Goal: Task Accomplishment & Management: Use online tool/utility

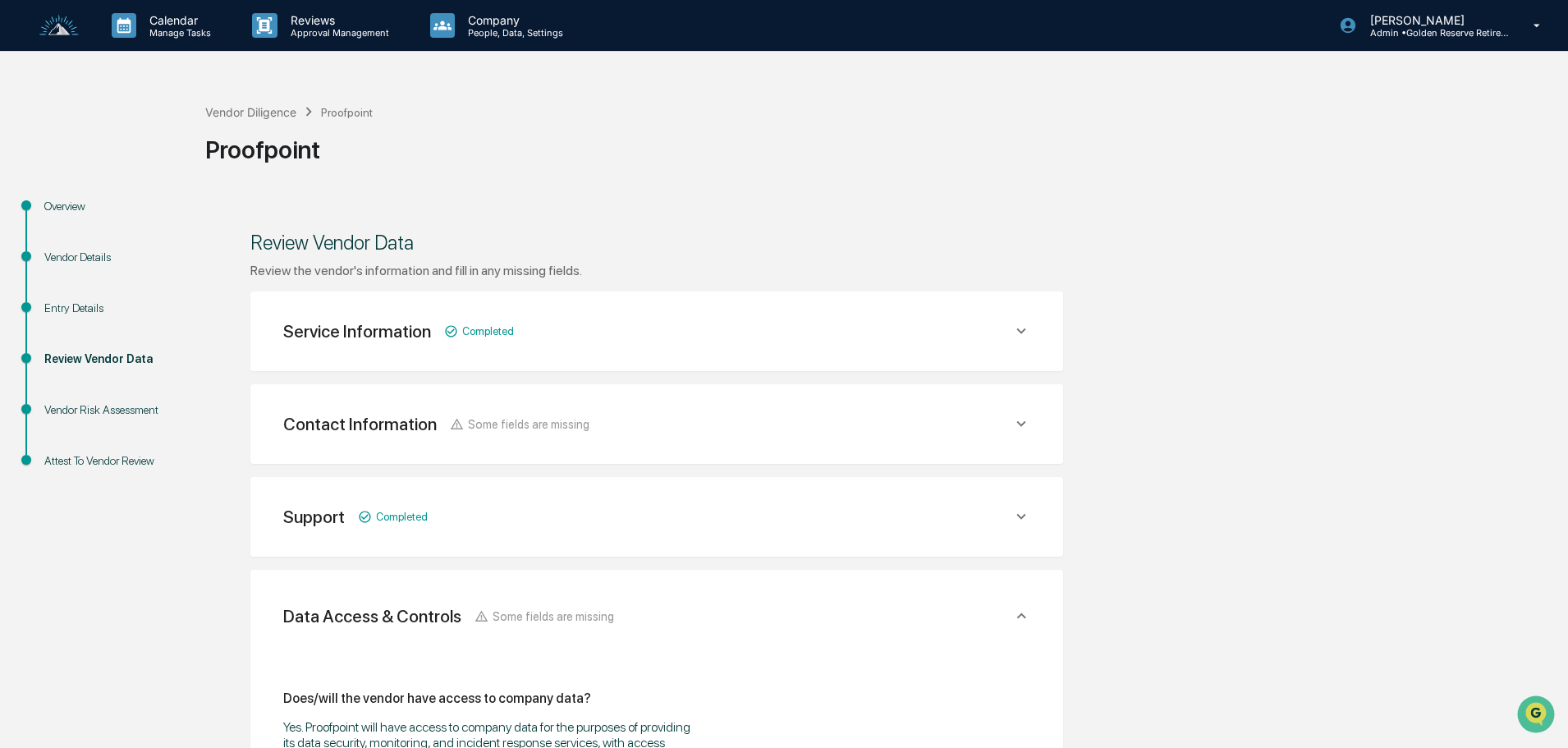
click at [1019, 336] on icon at bounding box center [1021, 331] width 18 height 18
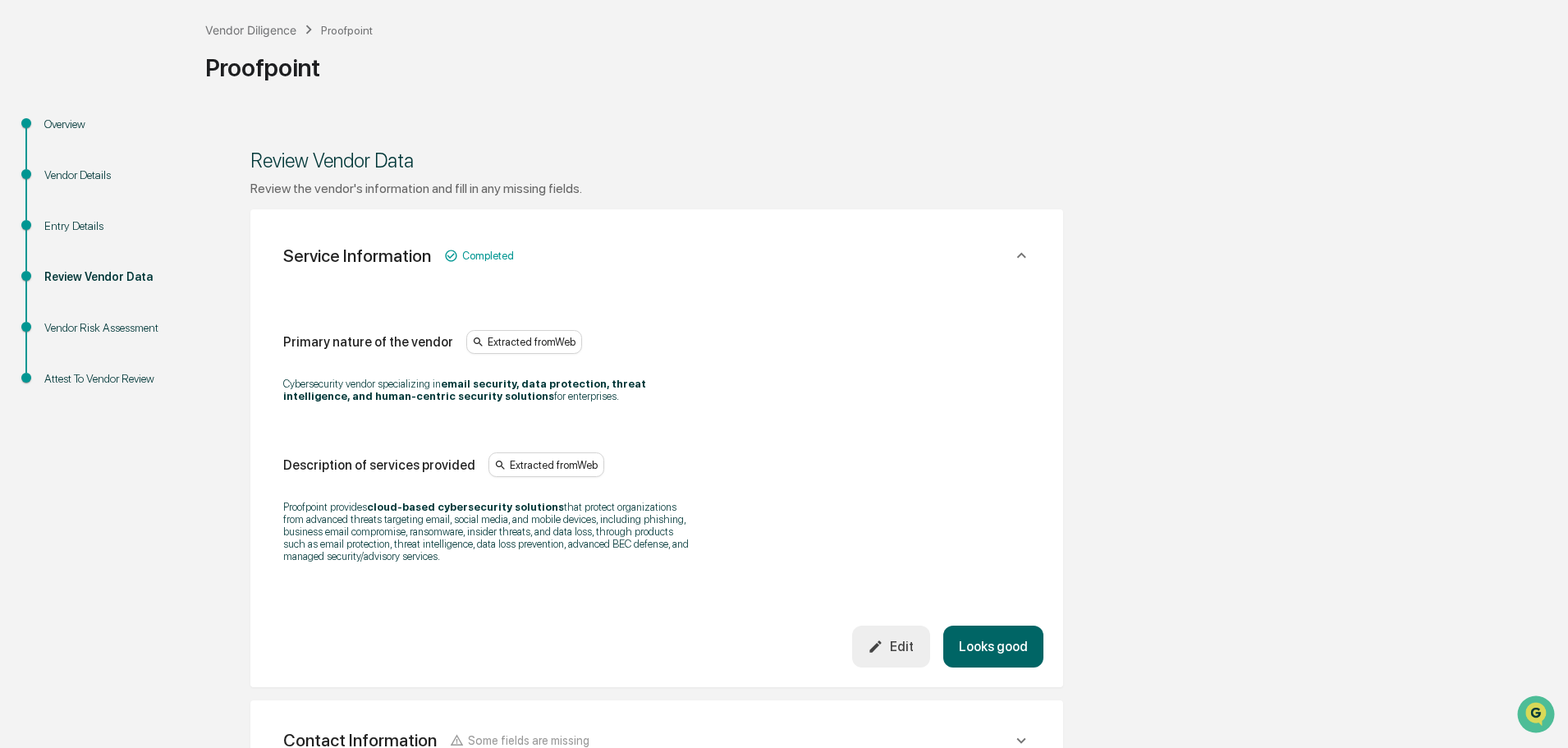
scroll to position [164, 0]
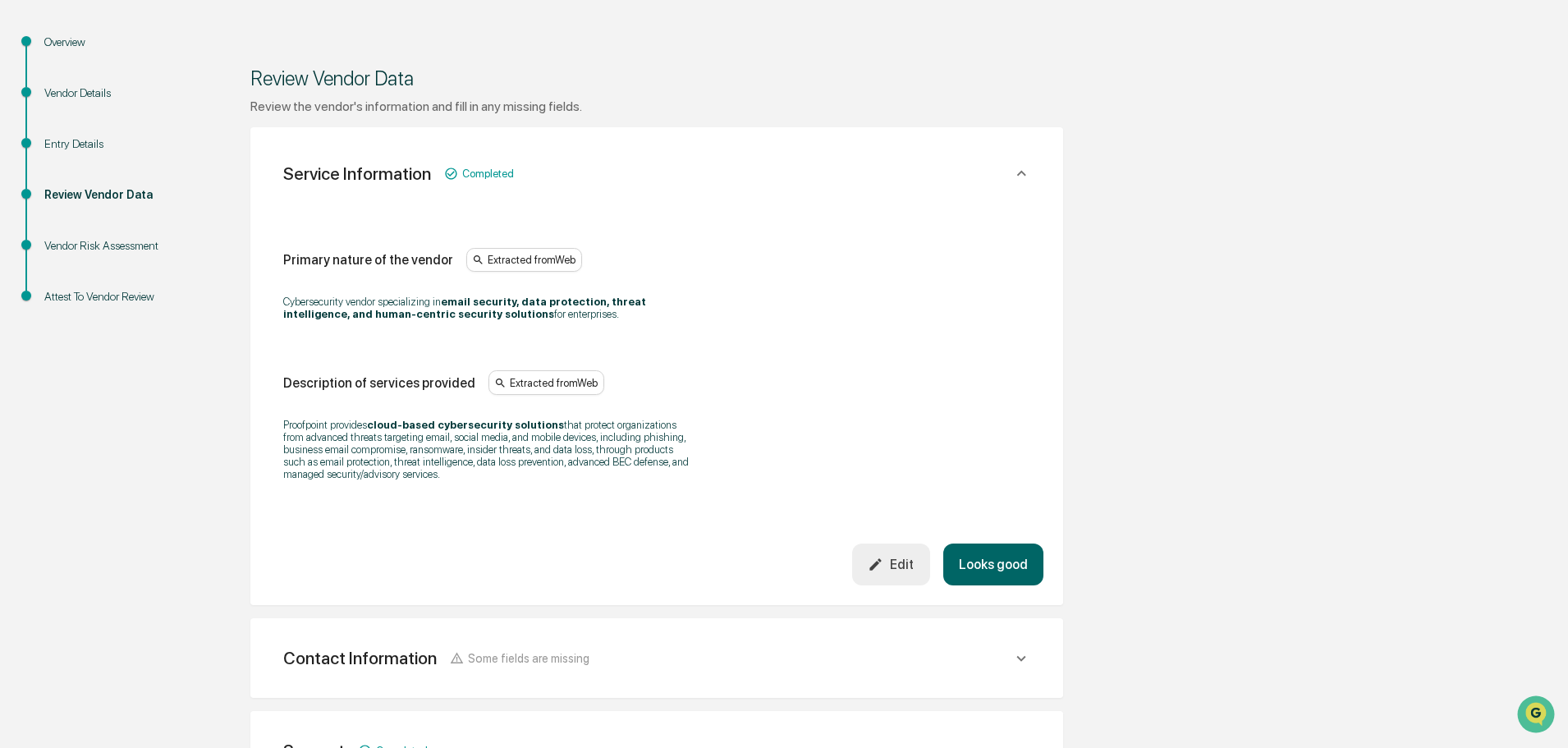
click at [1025, 173] on icon at bounding box center [1021, 173] width 18 height 18
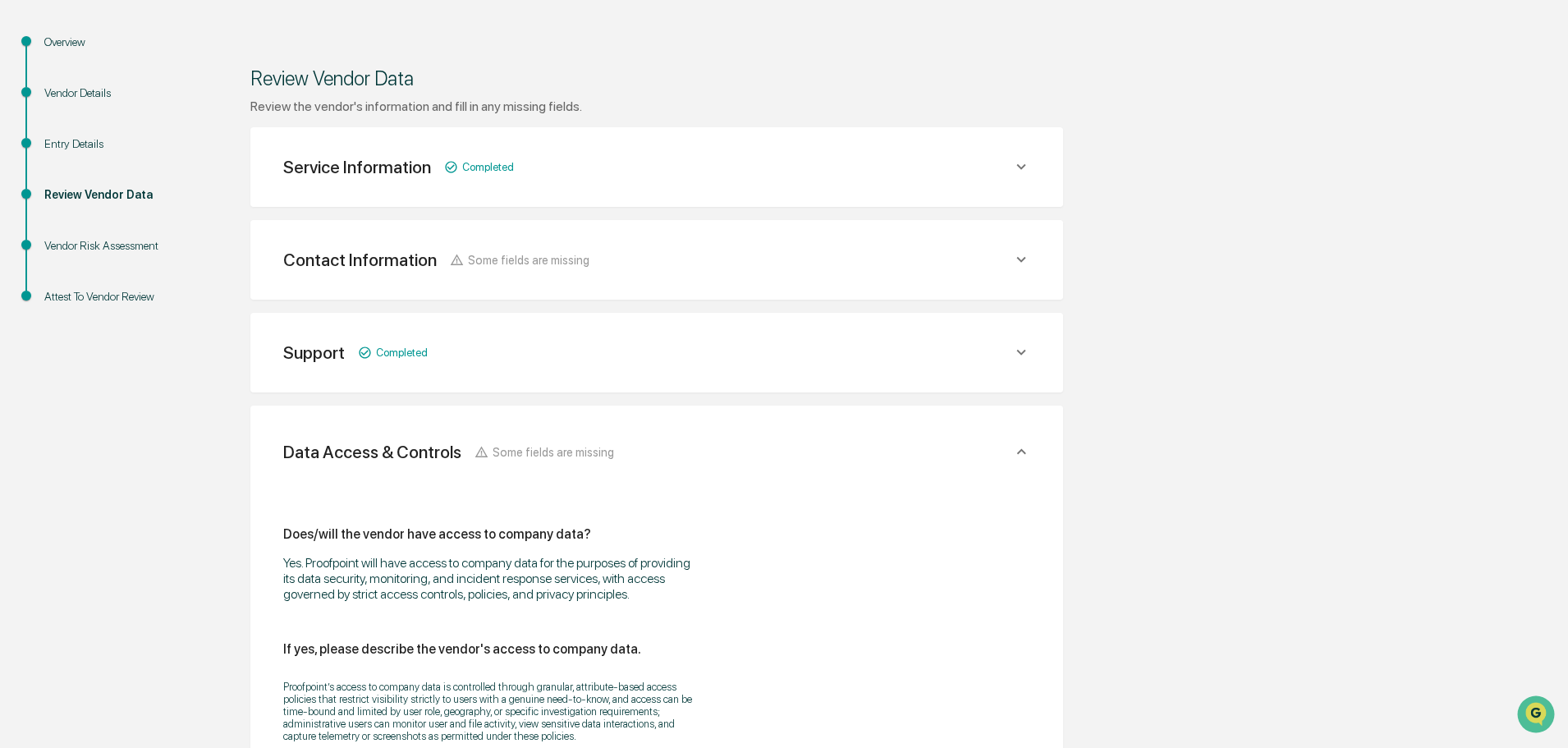
click at [1018, 263] on icon at bounding box center [1021, 260] width 18 height 18
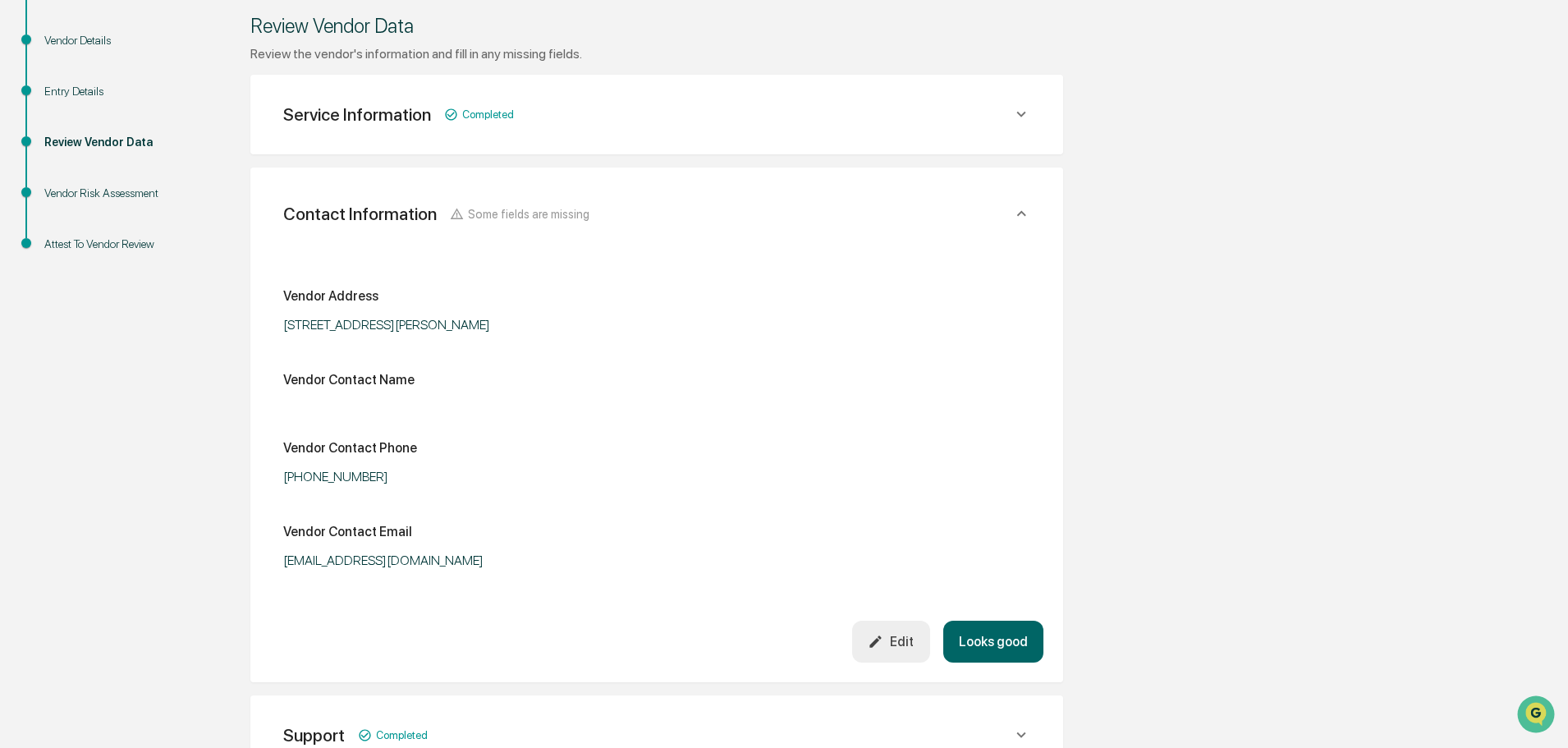
scroll to position [246, 0]
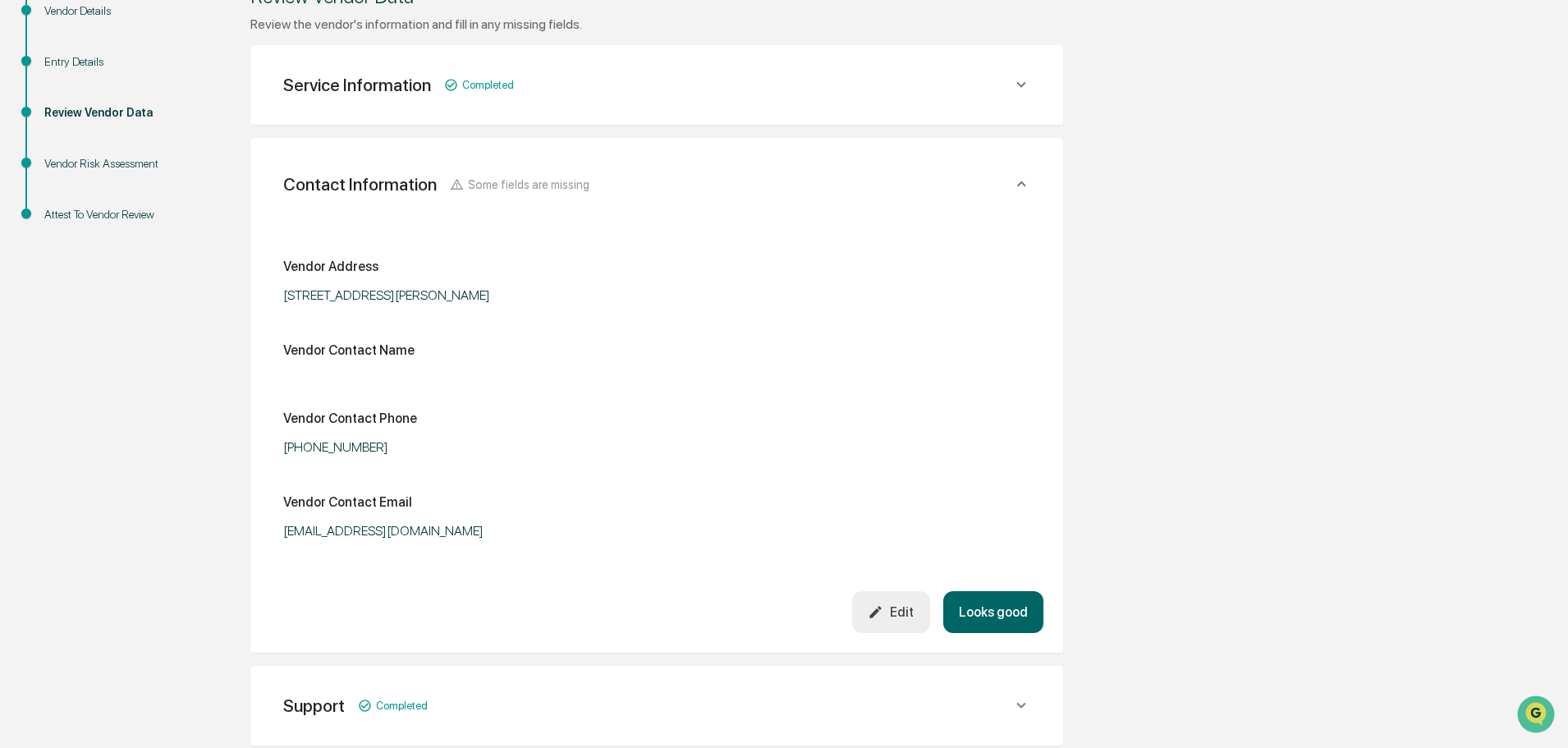
click at [1019, 185] on icon at bounding box center [1020, 184] width 9 height 6
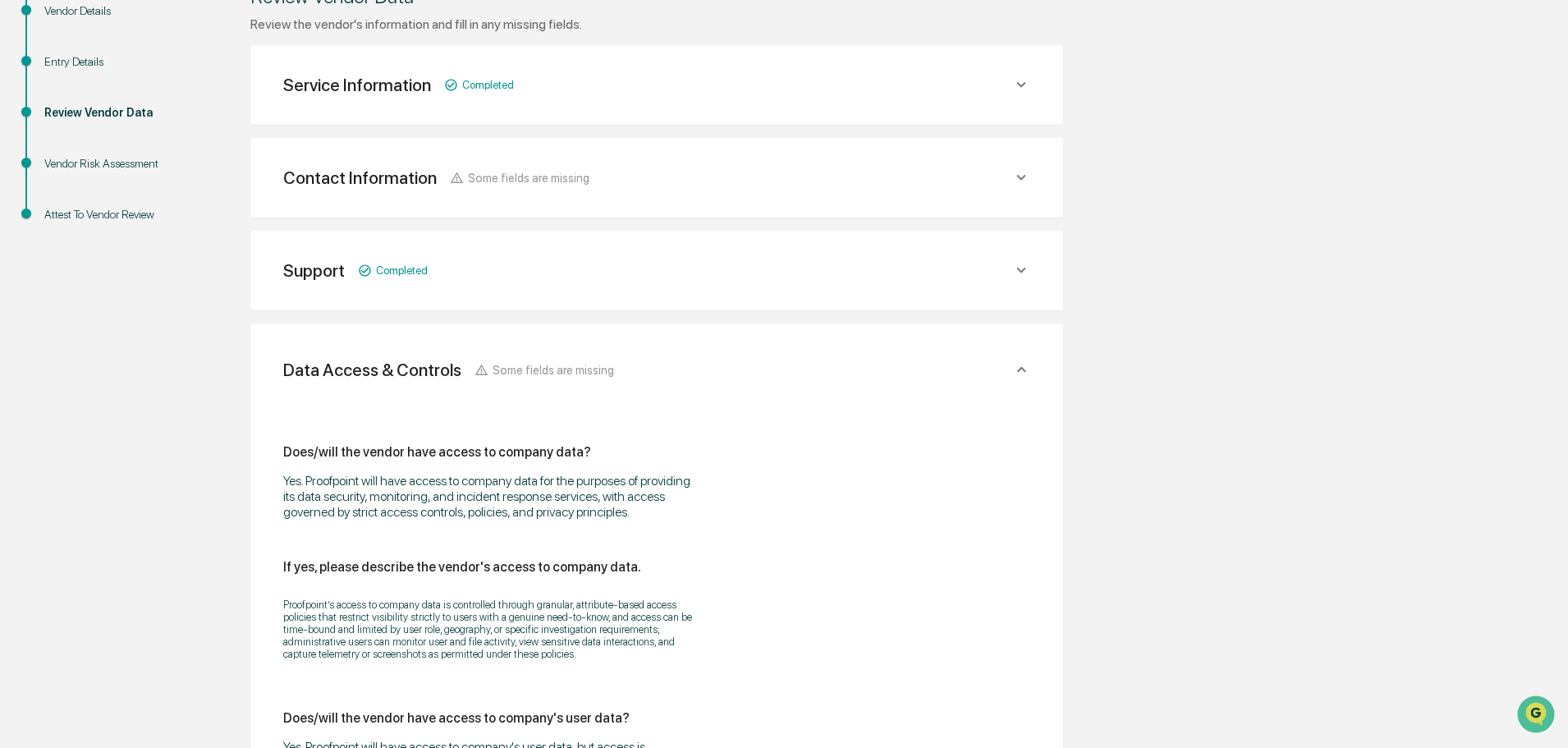
click at [1018, 173] on icon at bounding box center [1021, 177] width 18 height 18
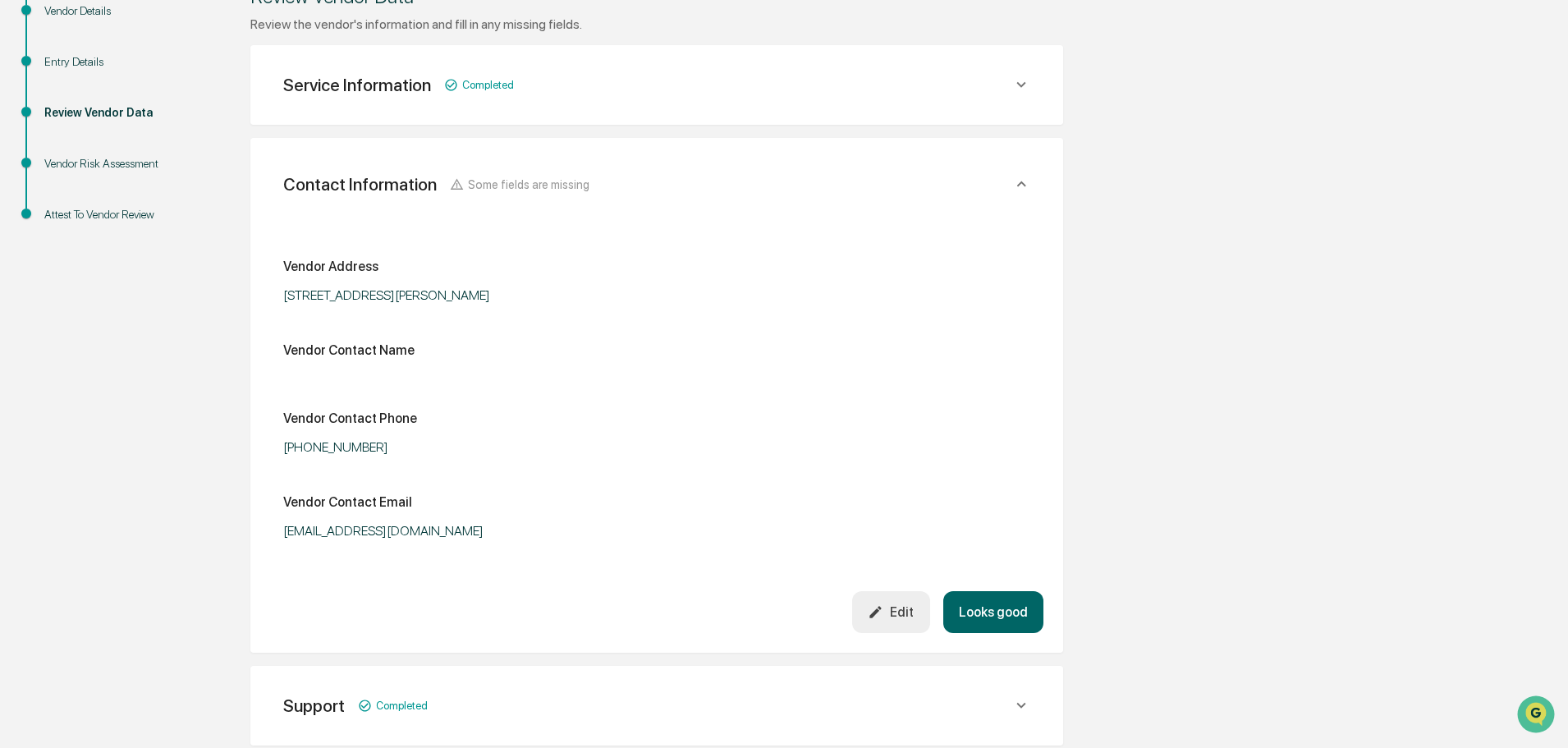
click at [1030, 181] on icon at bounding box center [1021, 184] width 18 height 18
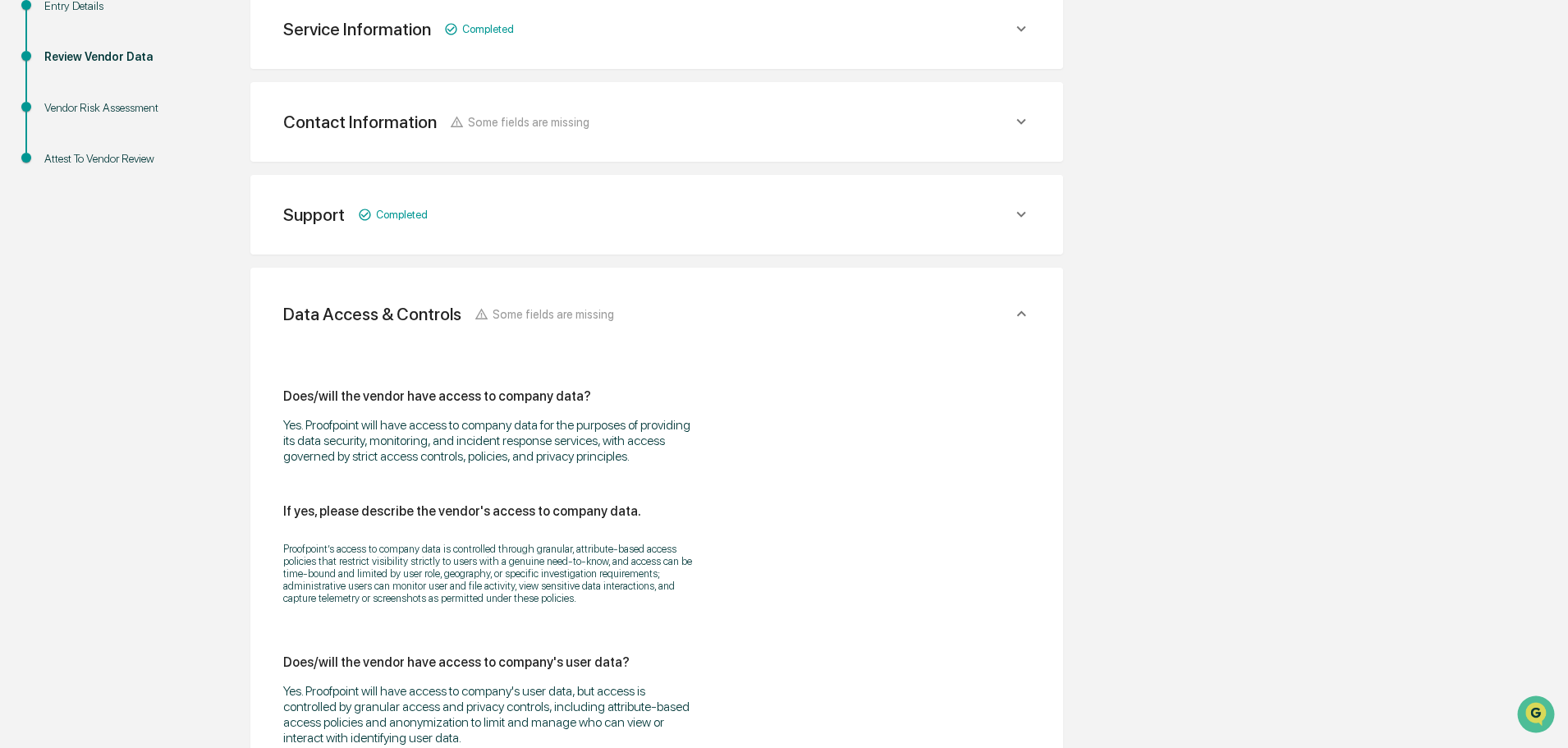
scroll to position [329, 0]
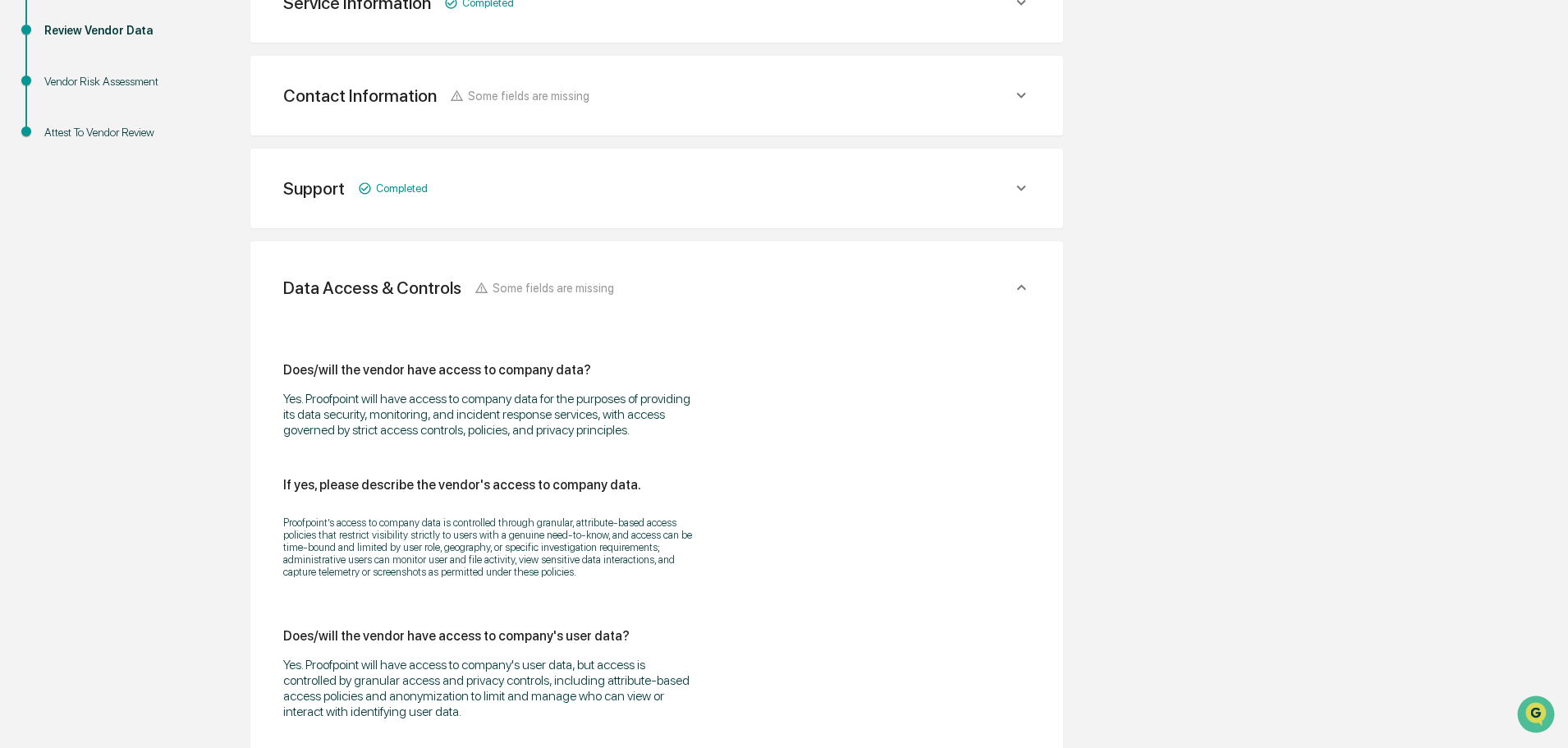
click at [1025, 188] on icon at bounding box center [1021, 188] width 18 height 18
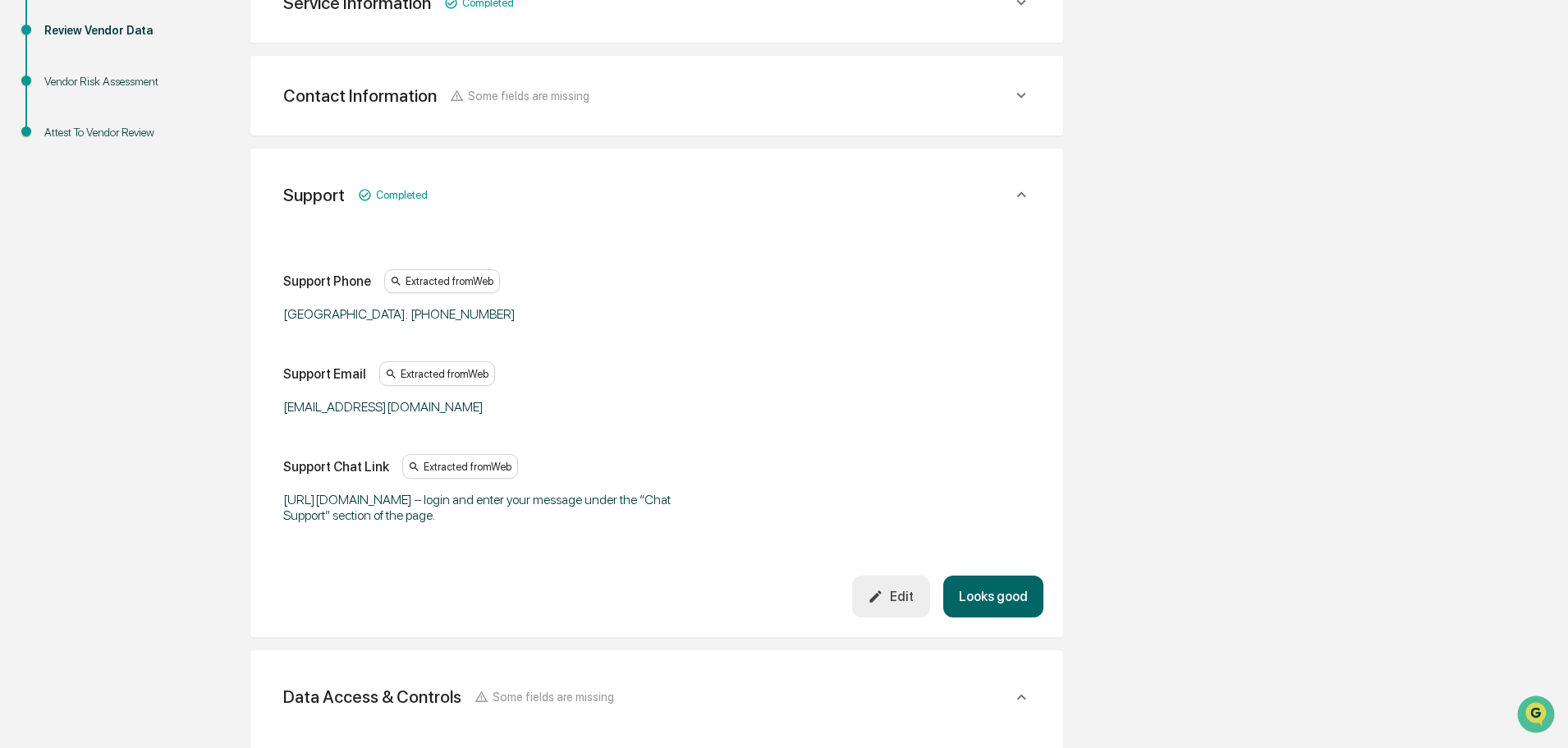
click at [1028, 195] on icon at bounding box center [1021, 195] width 18 height 18
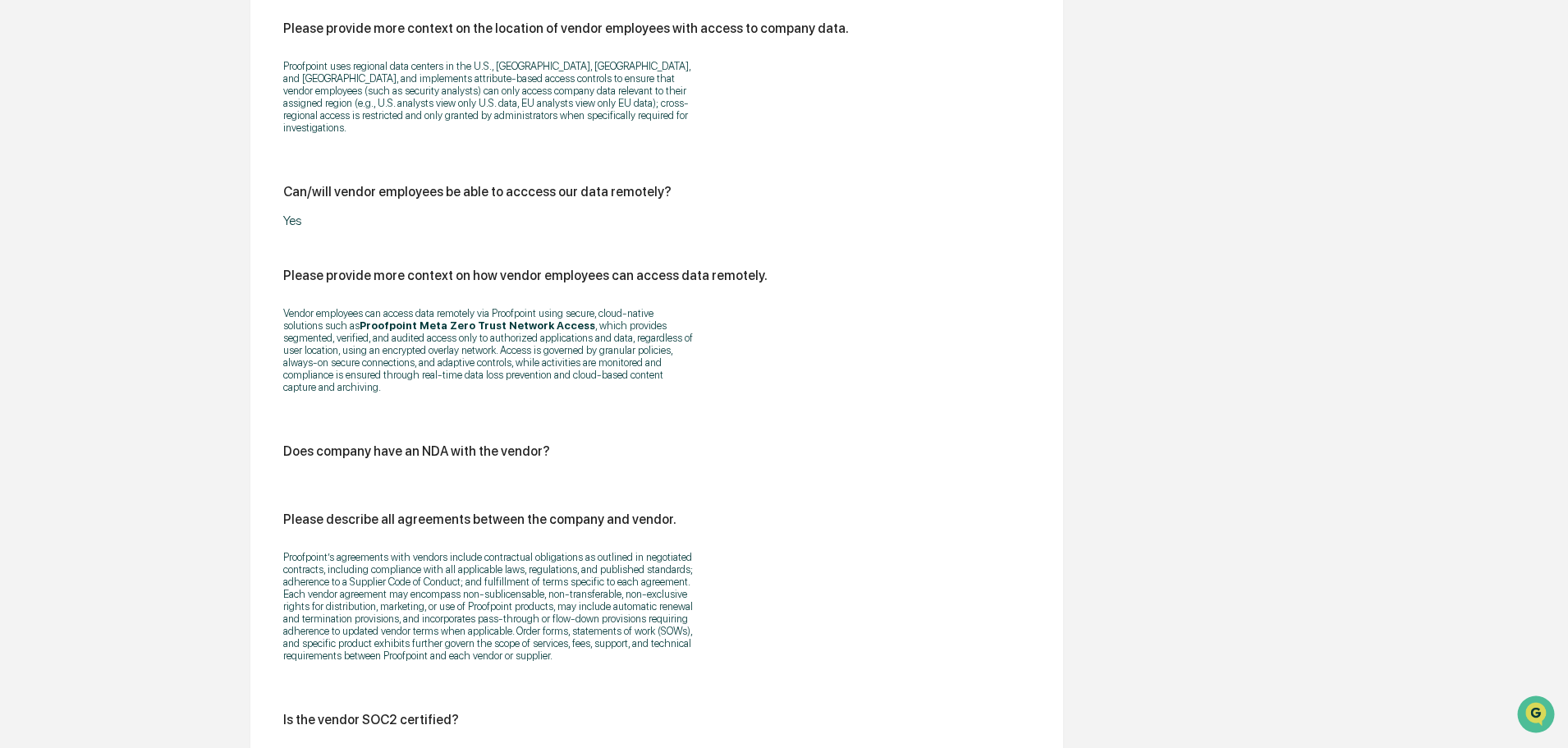
scroll to position [1890, 0]
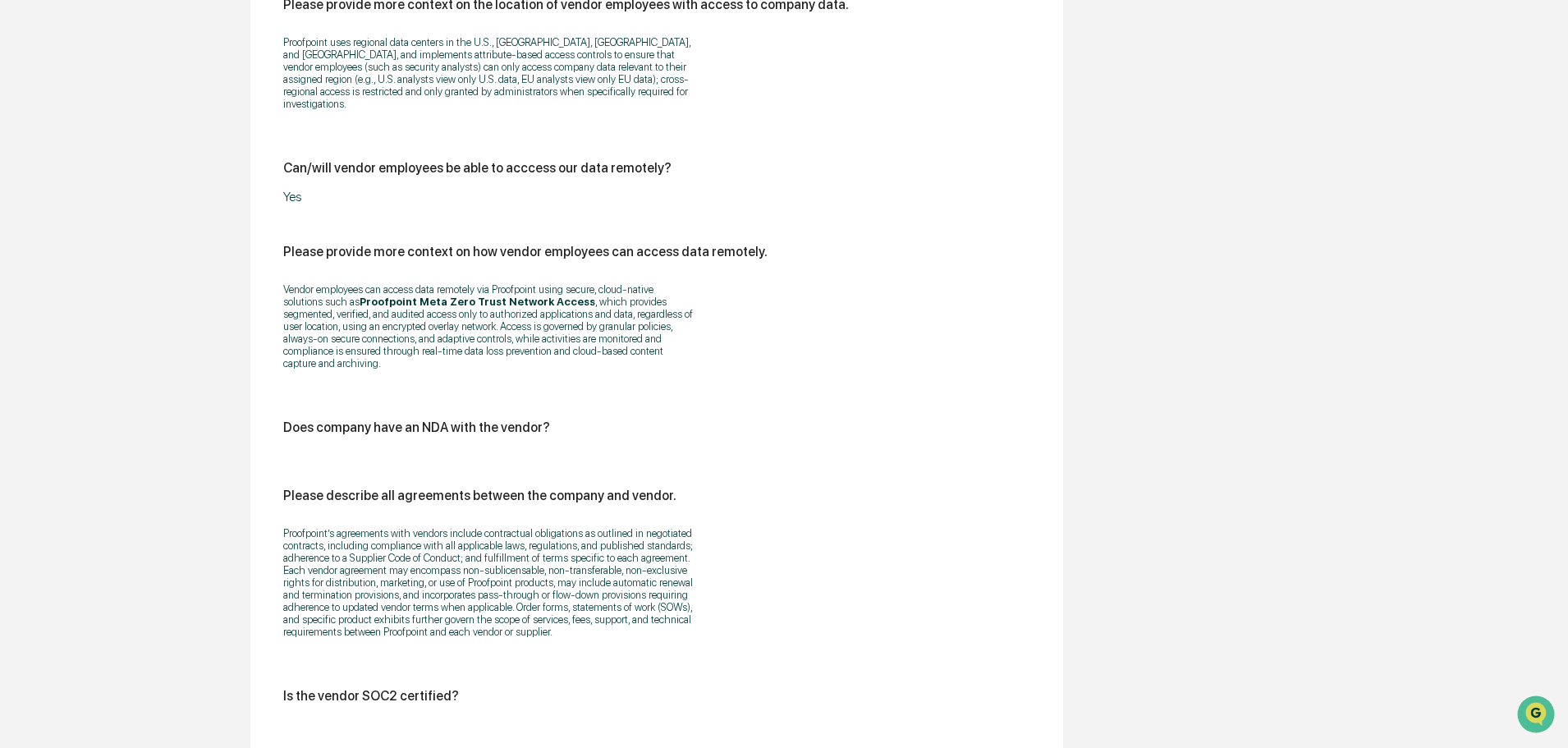
click at [544, 419] on div "Does company have an NDA with the vendor?" at bounding box center [656, 427] width 747 height 16
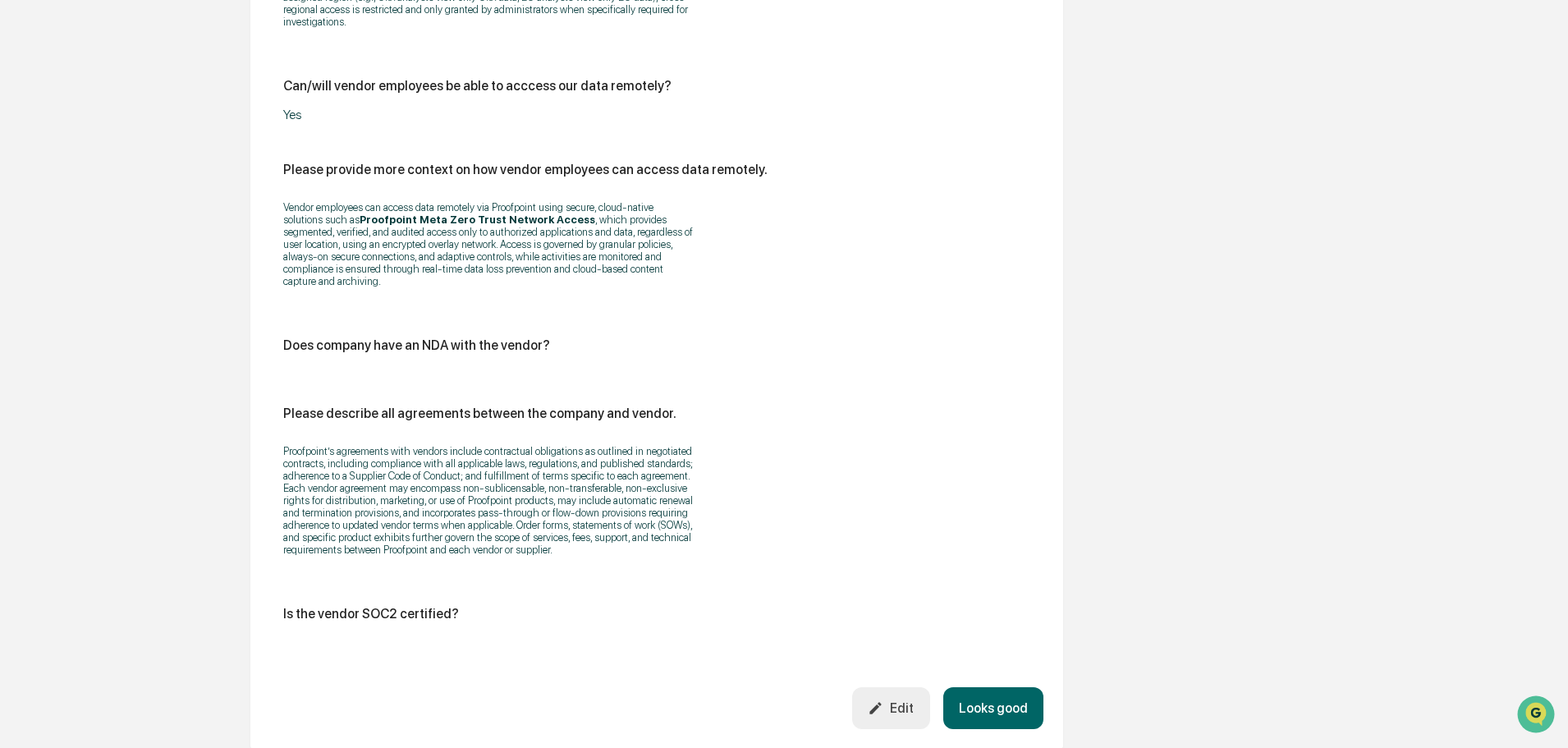
scroll to position [2053, 0]
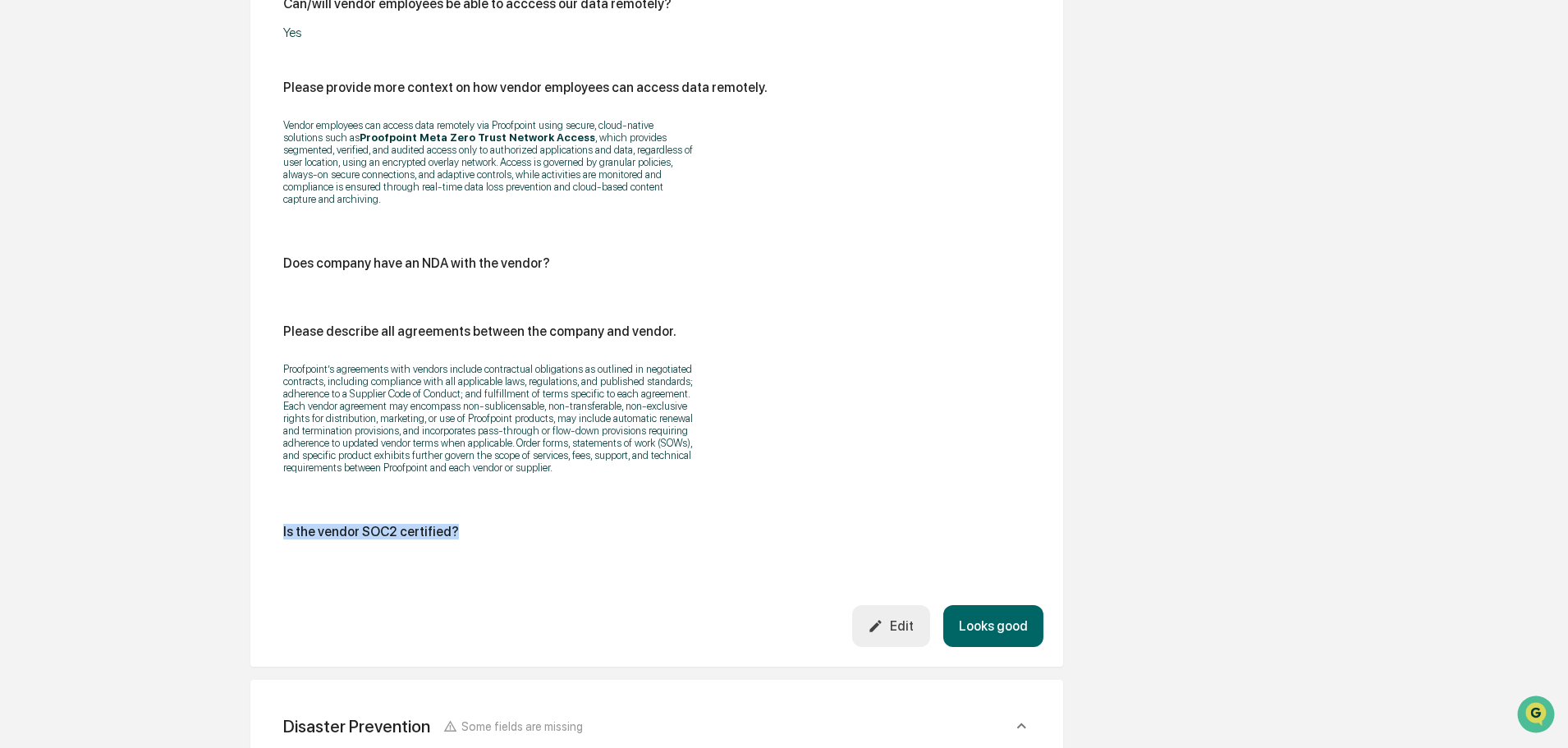
drag, startPoint x: 459, startPoint y: 503, endPoint x: 275, endPoint y: 511, distance: 184.2
copy div "Is the vendor SOC2 certified?"
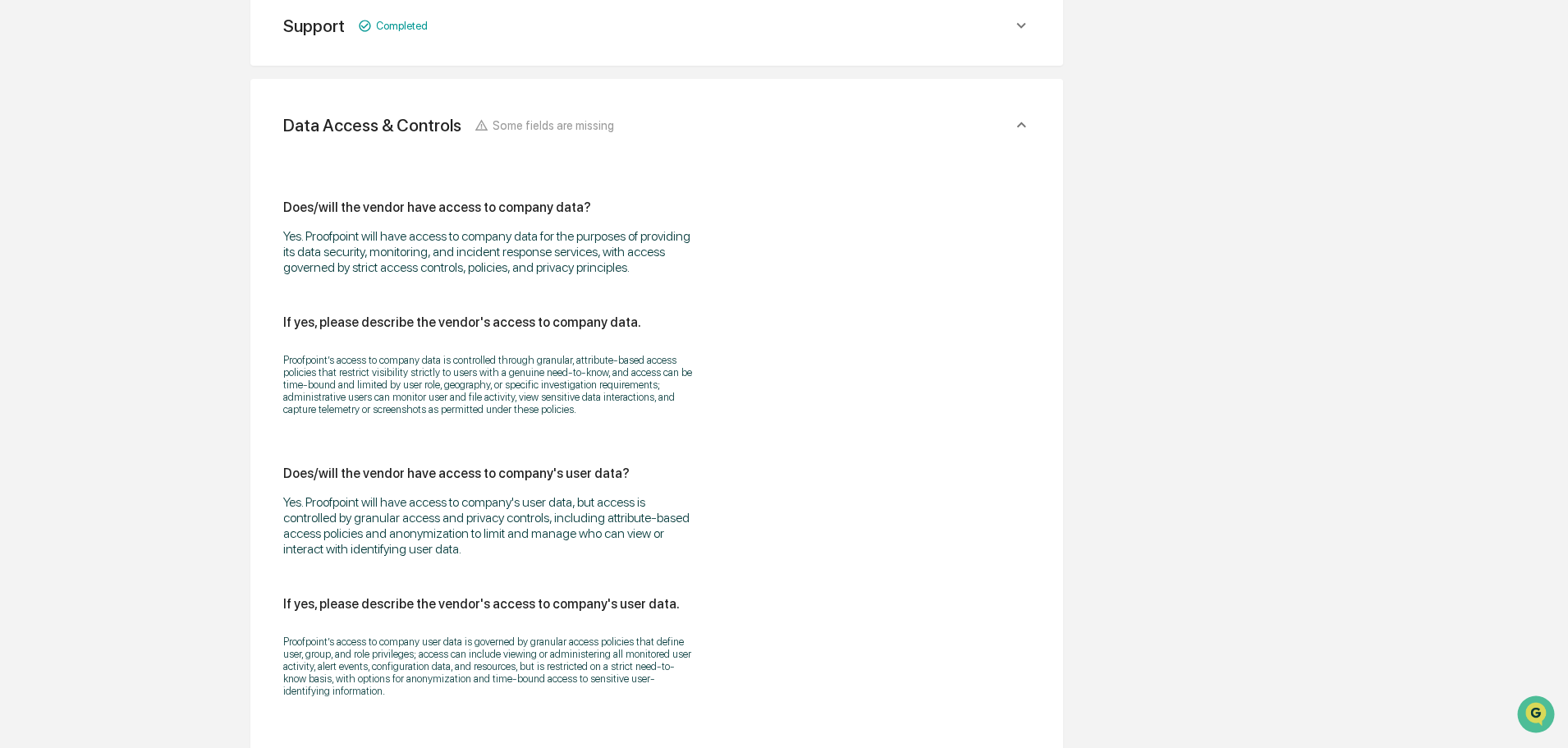
scroll to position [329, 0]
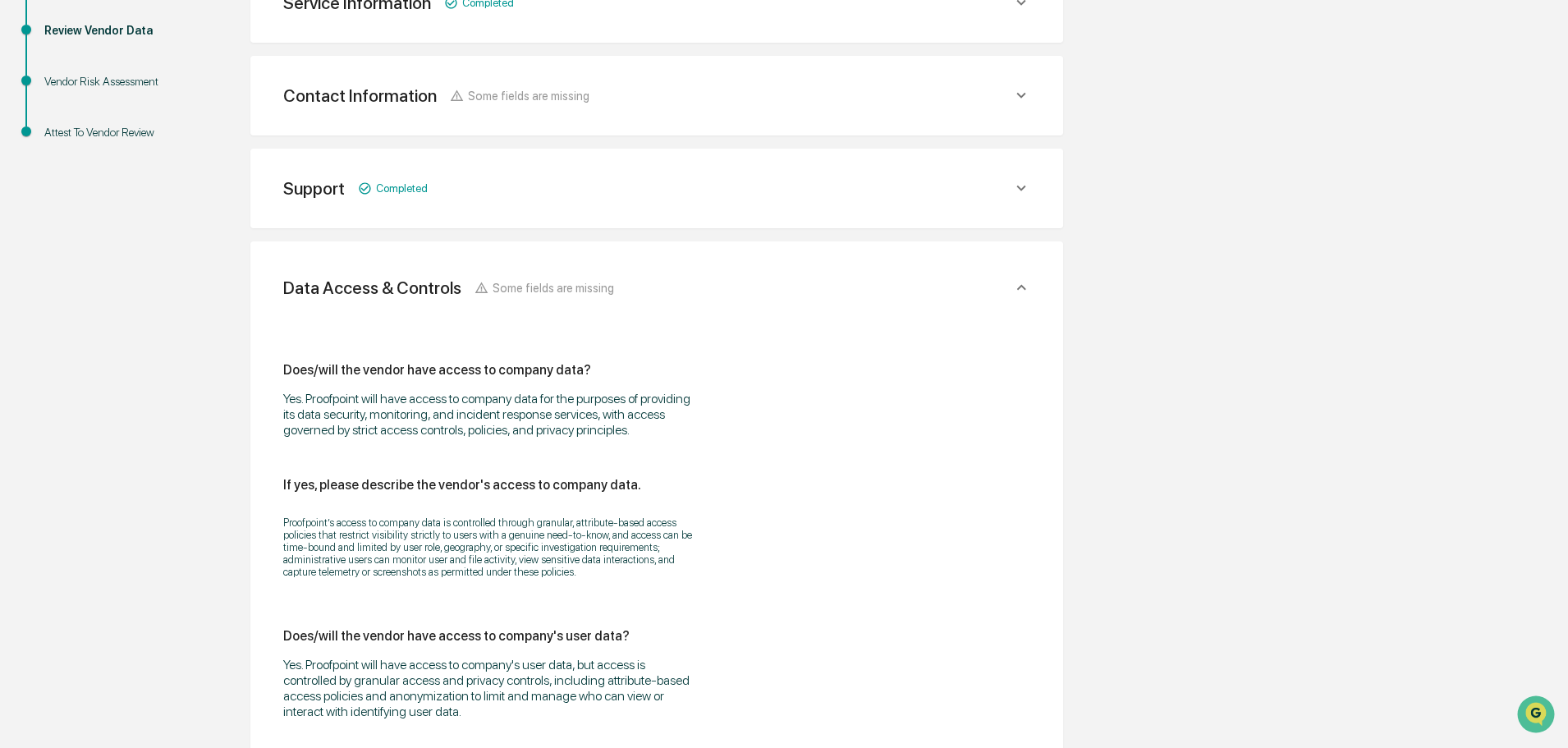
click at [1020, 280] on icon at bounding box center [1021, 287] width 18 height 18
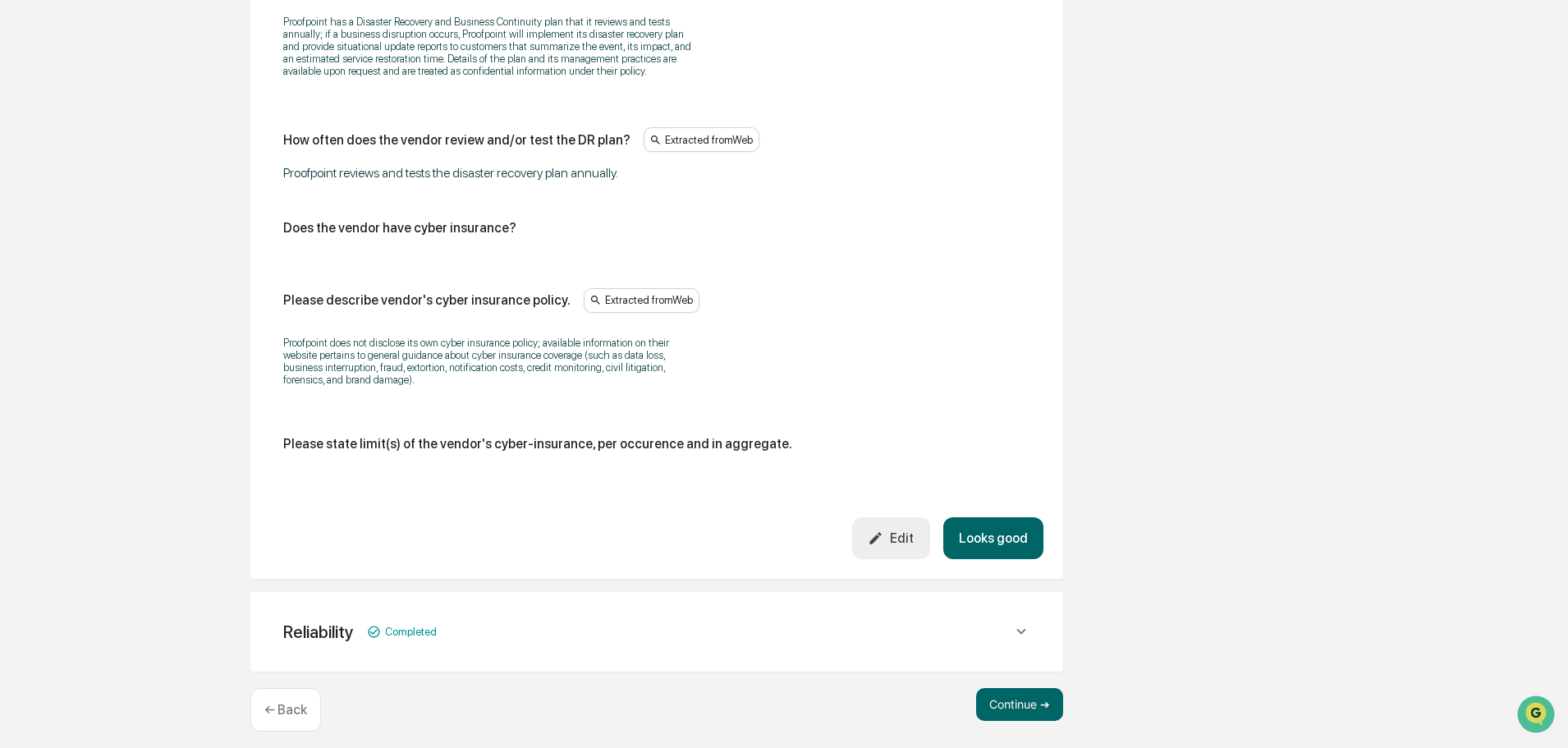
scroll to position [935, 0]
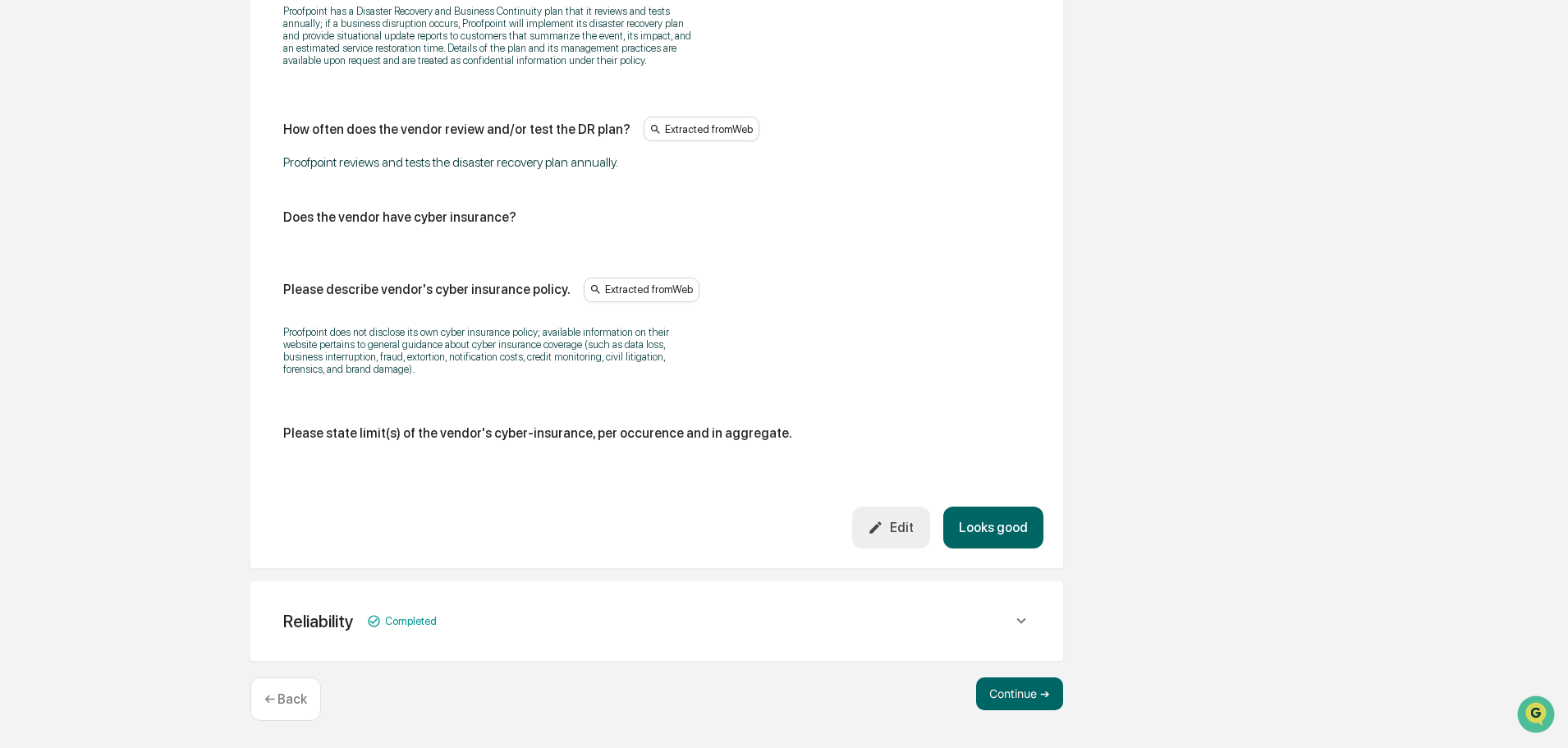
click at [1020, 623] on icon at bounding box center [1020, 621] width 9 height 6
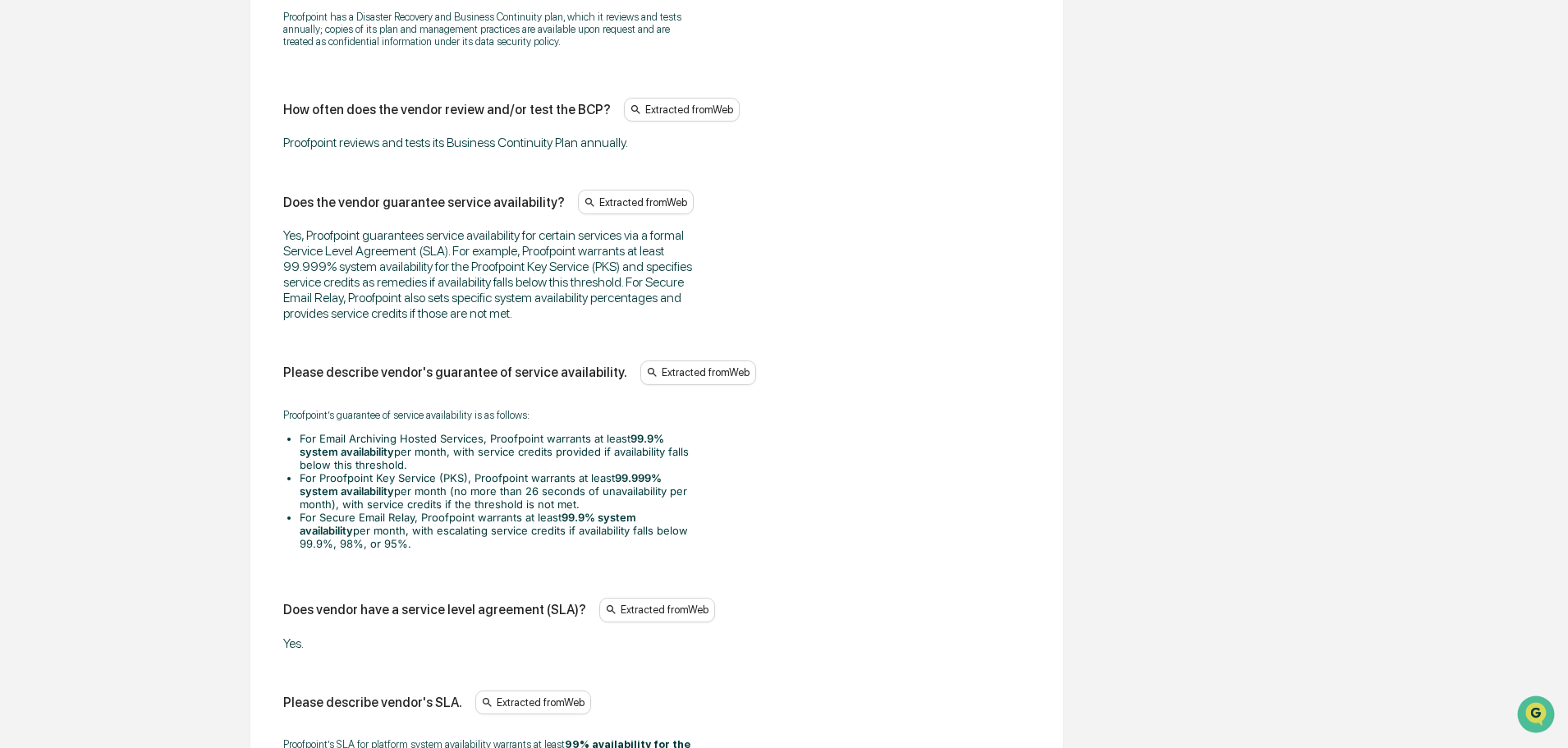
scroll to position [2019, 0]
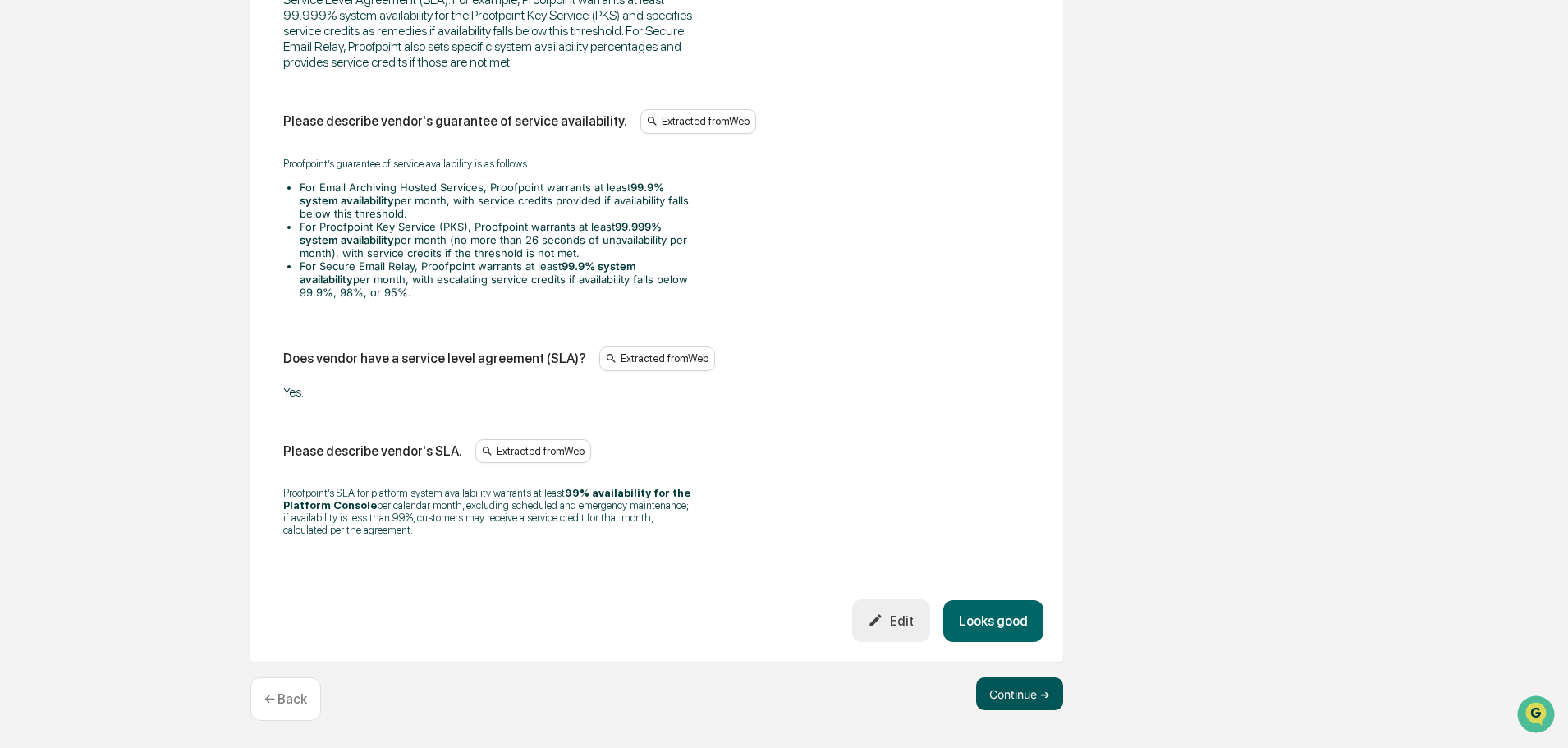
click at [1010, 696] on button "Continue ➔" at bounding box center [1019, 694] width 87 height 32
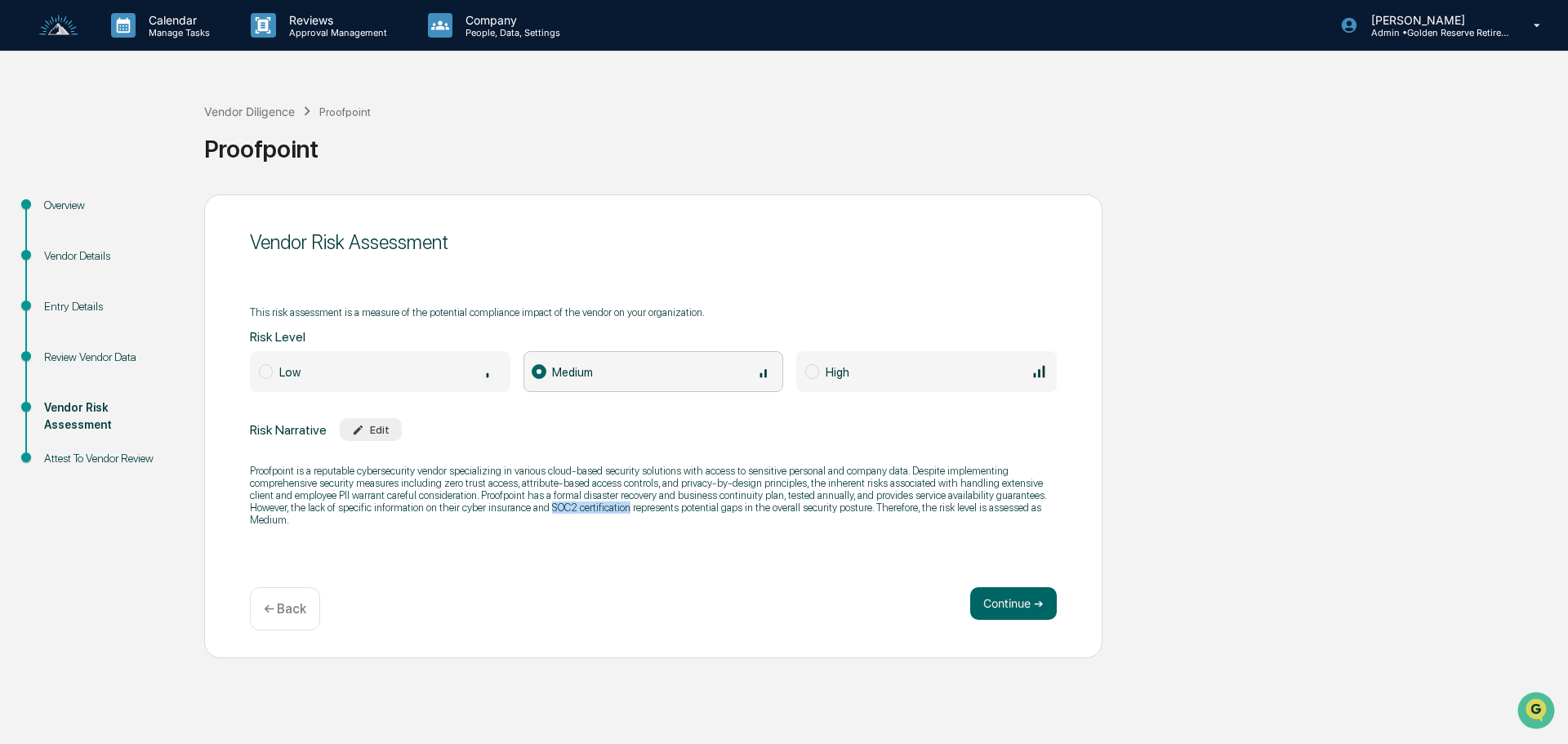
drag, startPoint x: 508, startPoint y: 511, endPoint x: 585, endPoint y: 515, distance: 77.1
click at [585, 515] on p "Proofpoint is a reputable cybersecurity vendor specializing in various cloud-ba…" at bounding box center [653, 495] width 807 height 62
copy p "SOC2 certification"
click at [85, 353] on div "Review Vendor Data" at bounding box center [111, 357] width 134 height 18
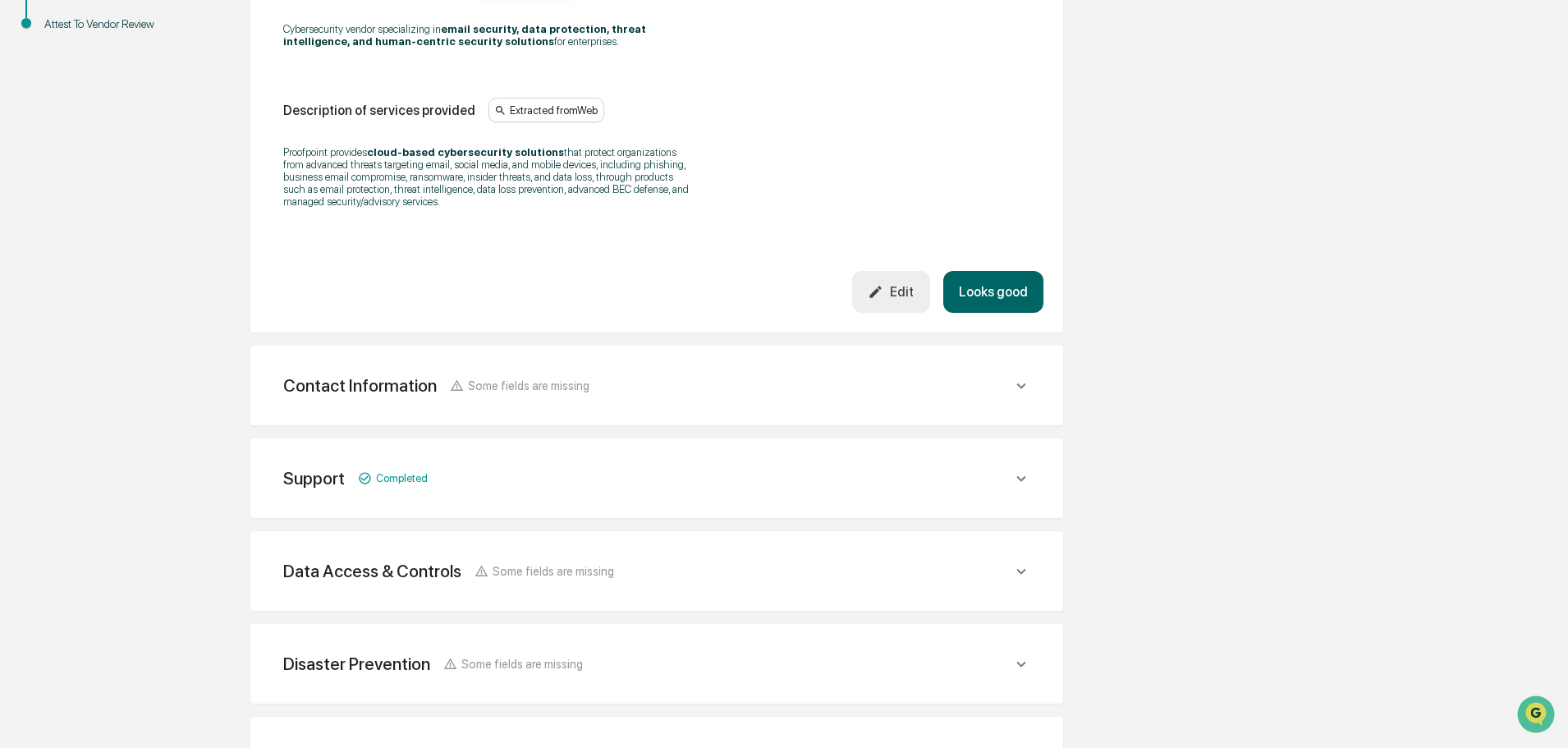
scroll to position [573, 0]
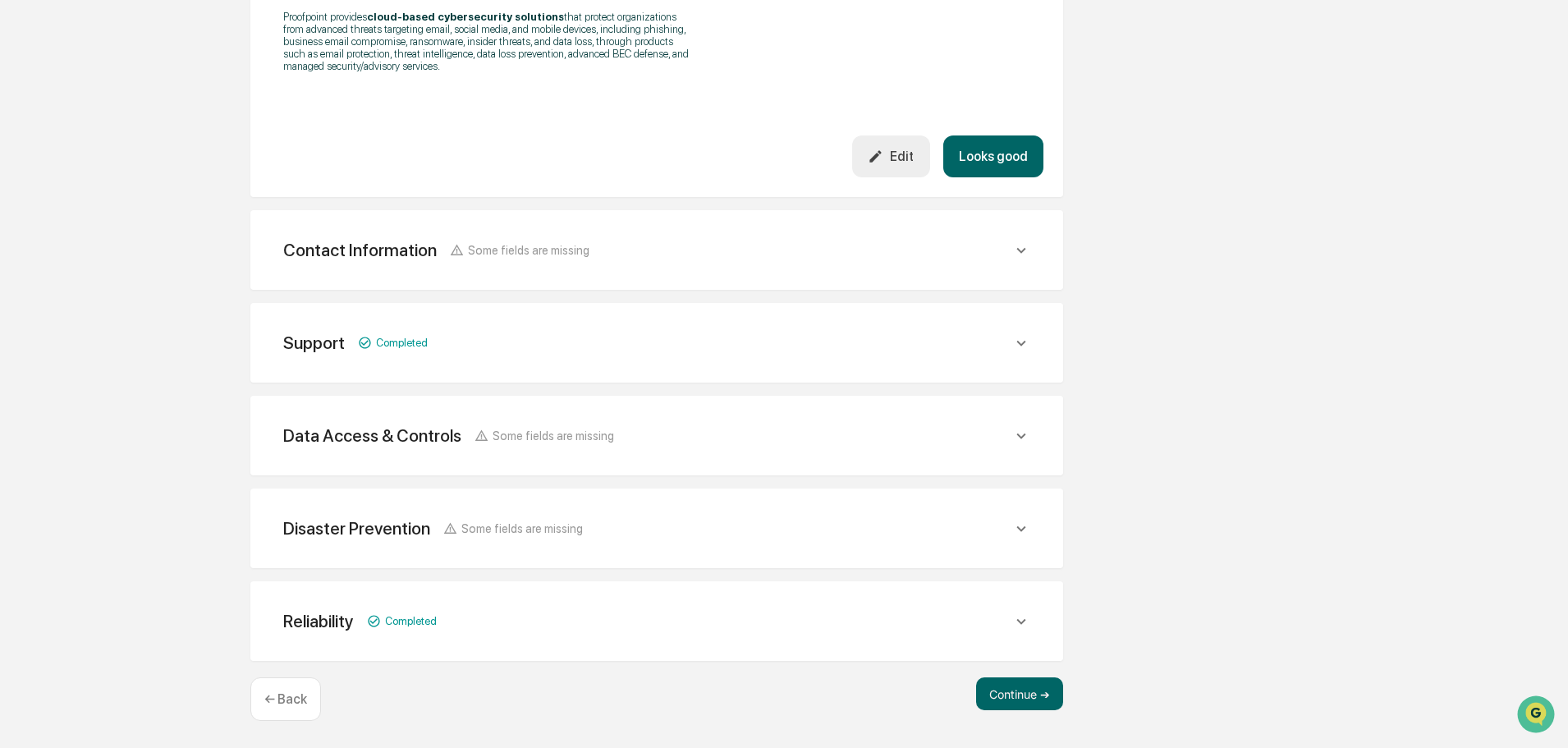
click at [1028, 531] on icon at bounding box center [1021, 529] width 18 height 18
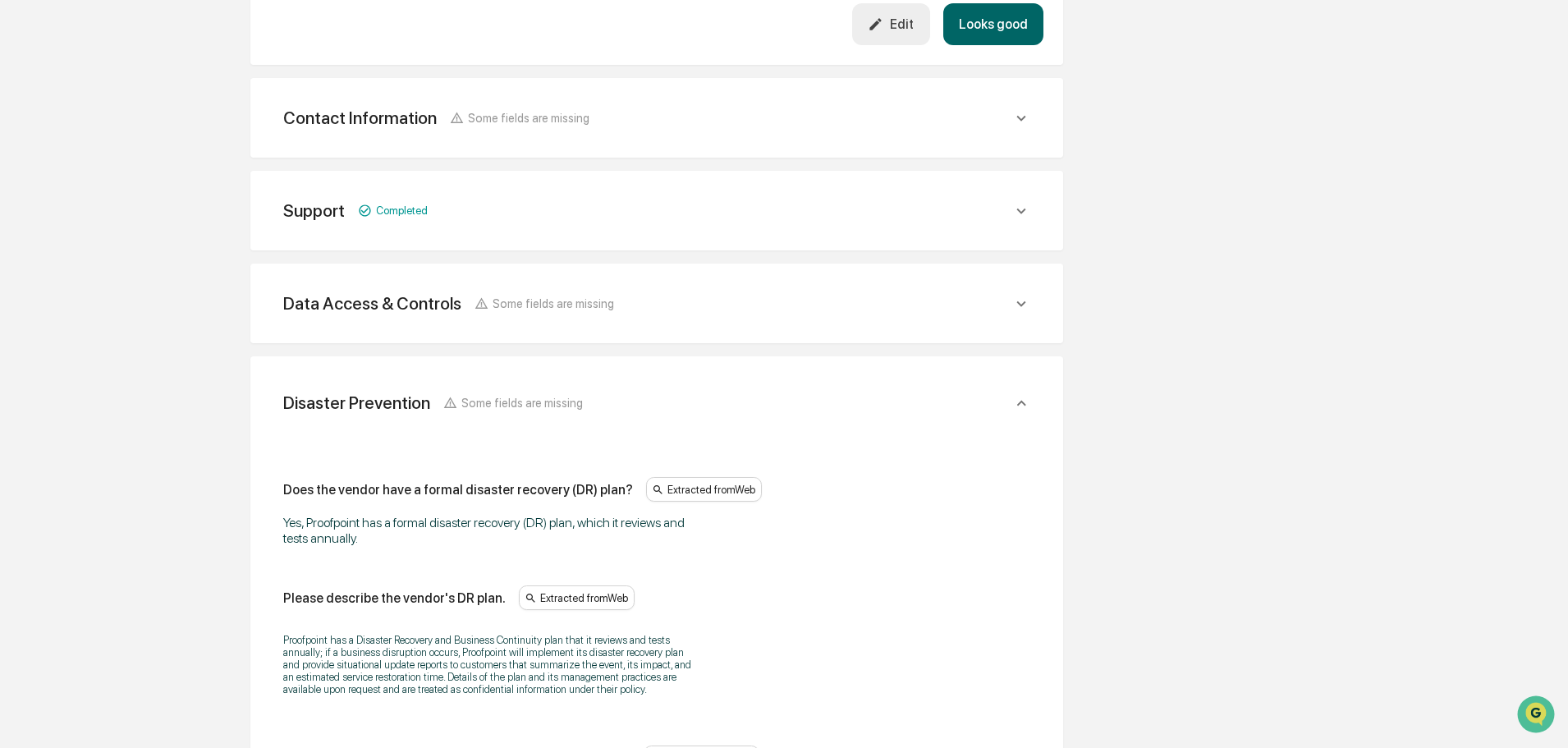
scroll to position [594, 0]
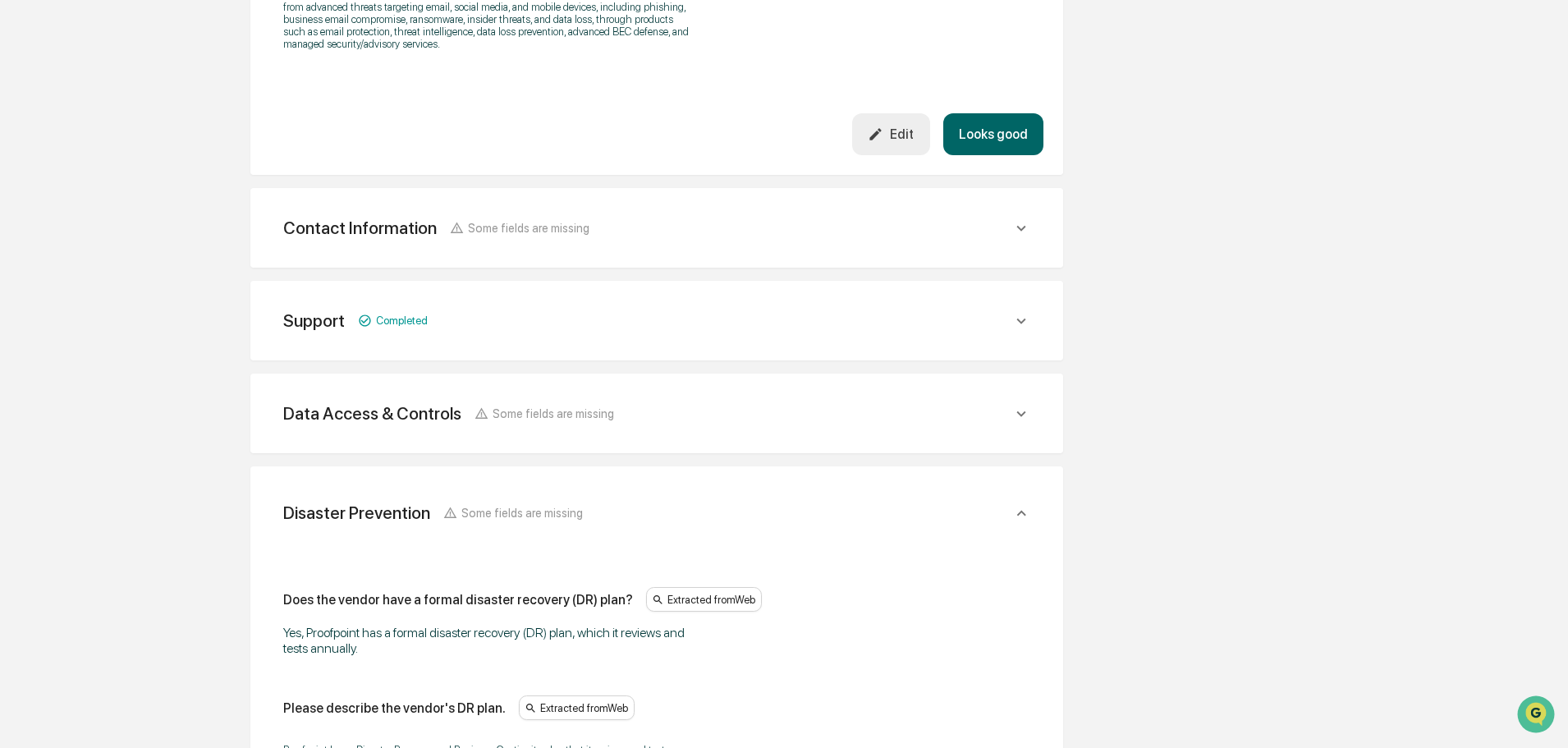
click at [1012, 410] on icon at bounding box center [1021, 413] width 18 height 18
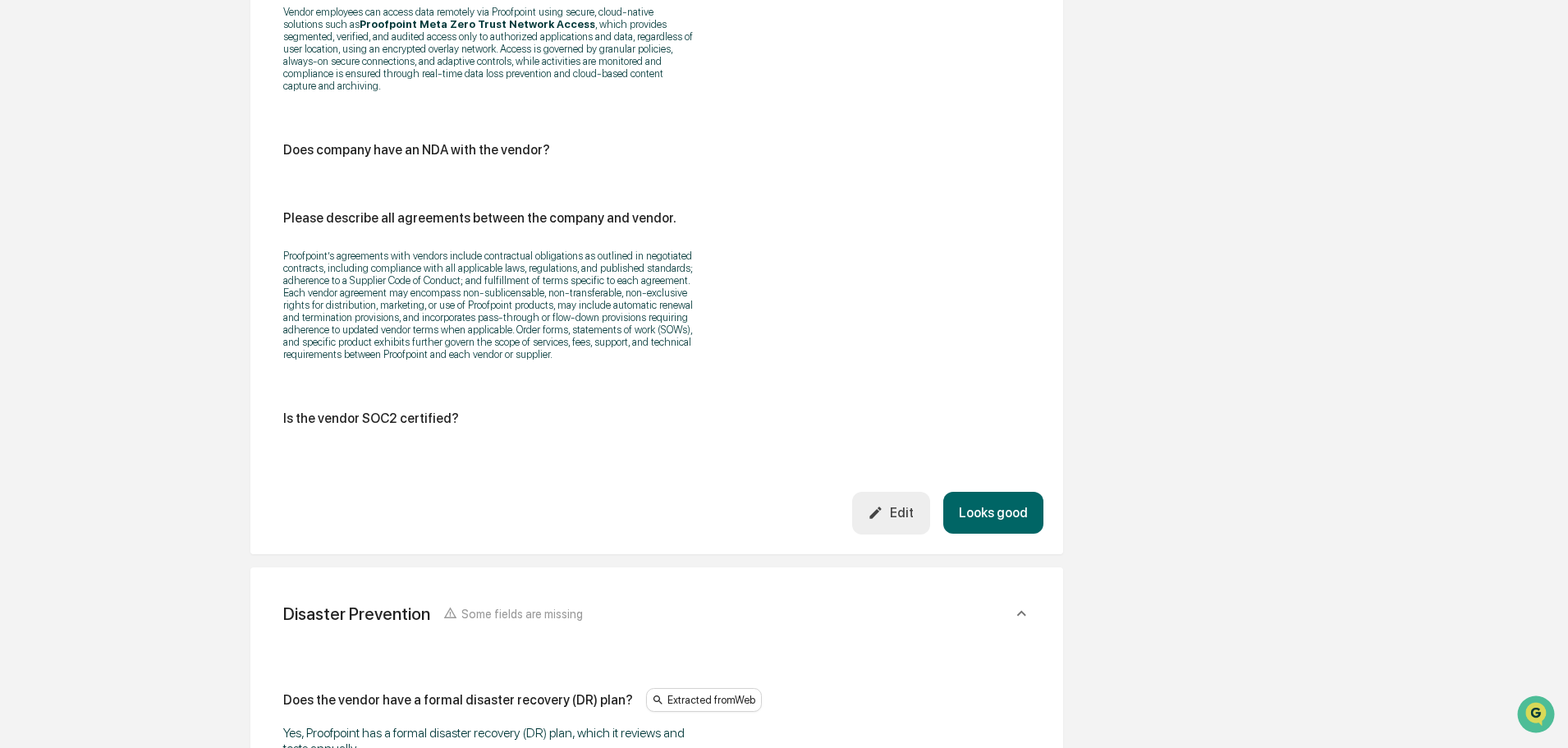
scroll to position [2566, 0]
click at [912, 504] on div "Edit" at bounding box center [890, 512] width 46 height 16
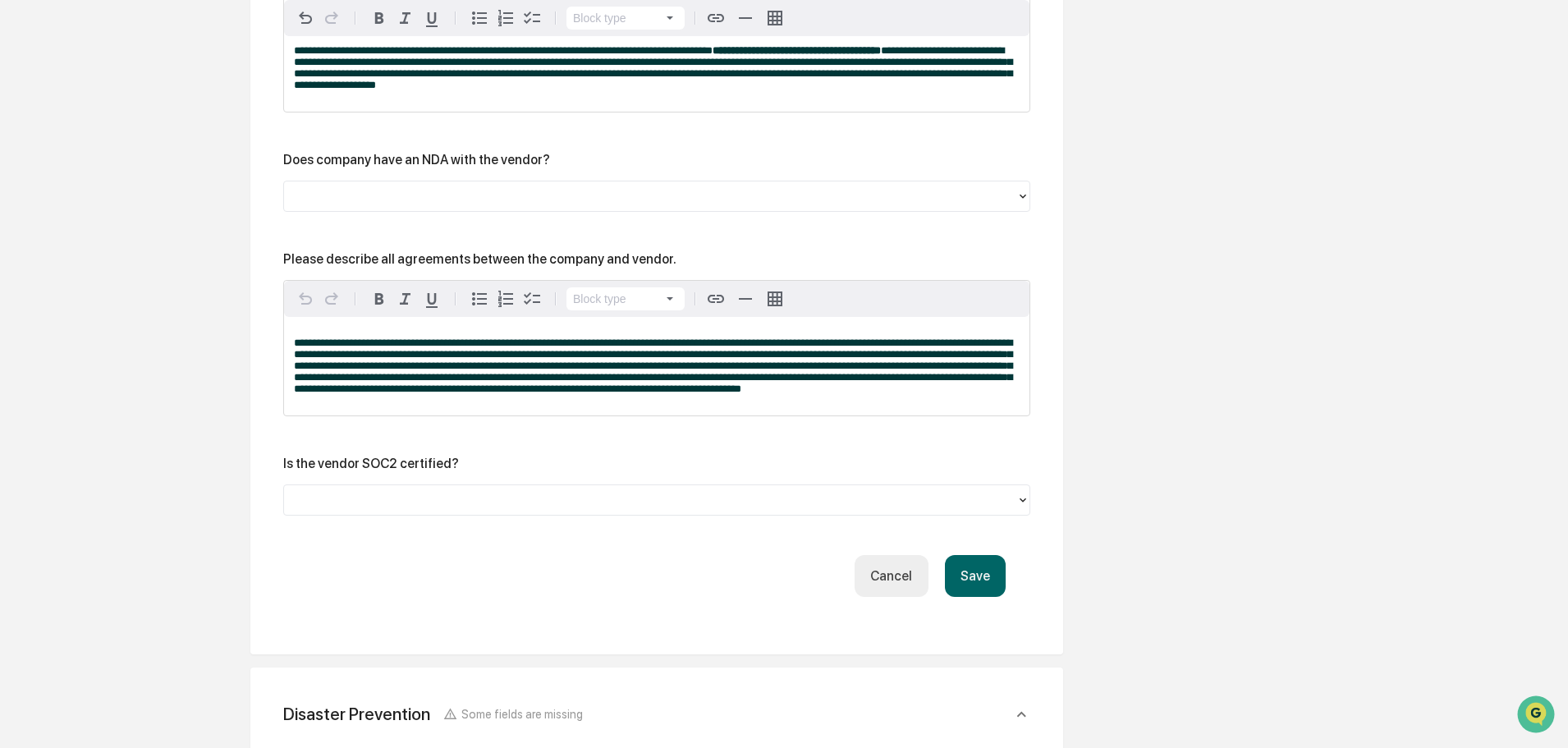
scroll to position [2649, 0]
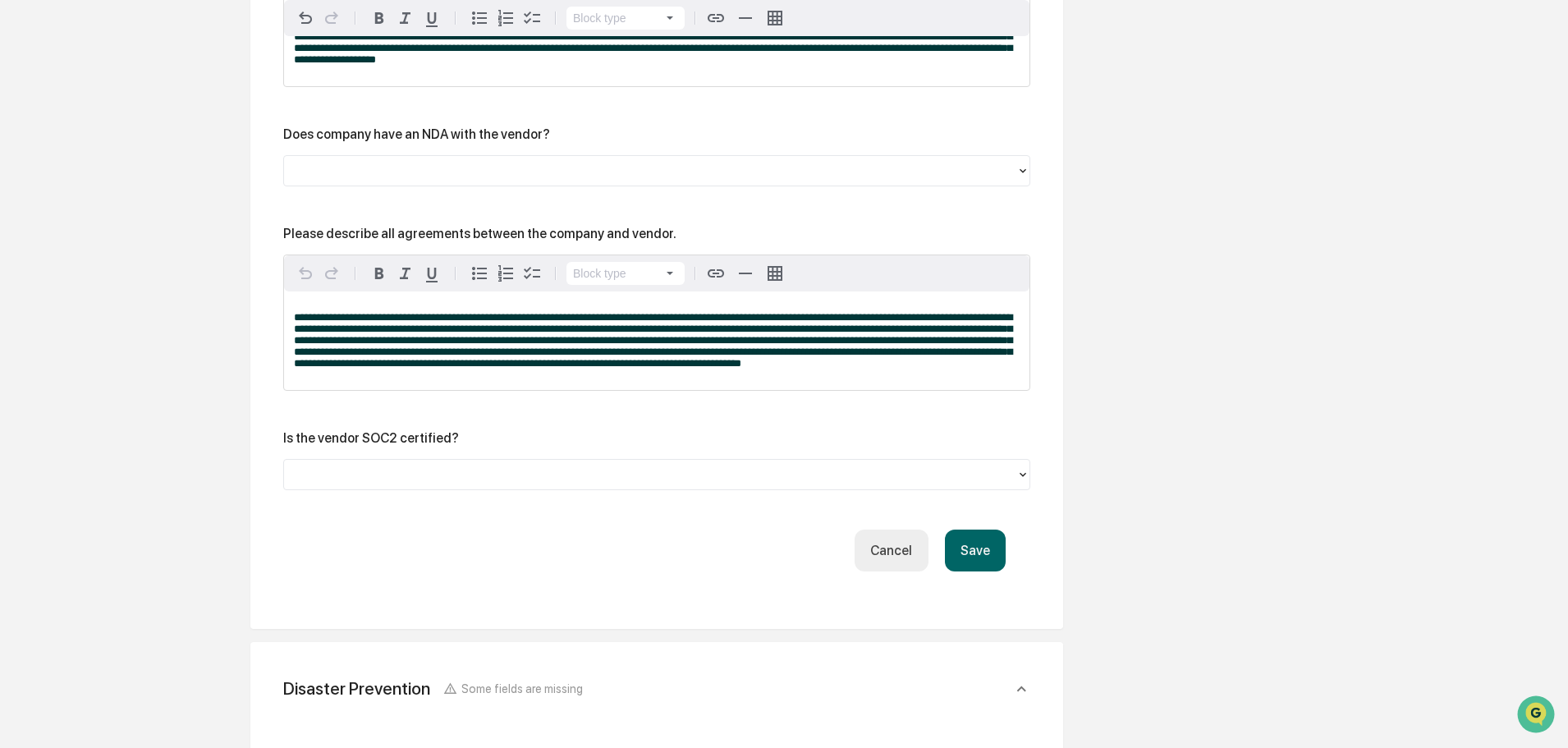
click at [367, 484] on div at bounding box center [650, 474] width 716 height 19
click at [991, 569] on button "Save" at bounding box center [976, 550] width 61 height 42
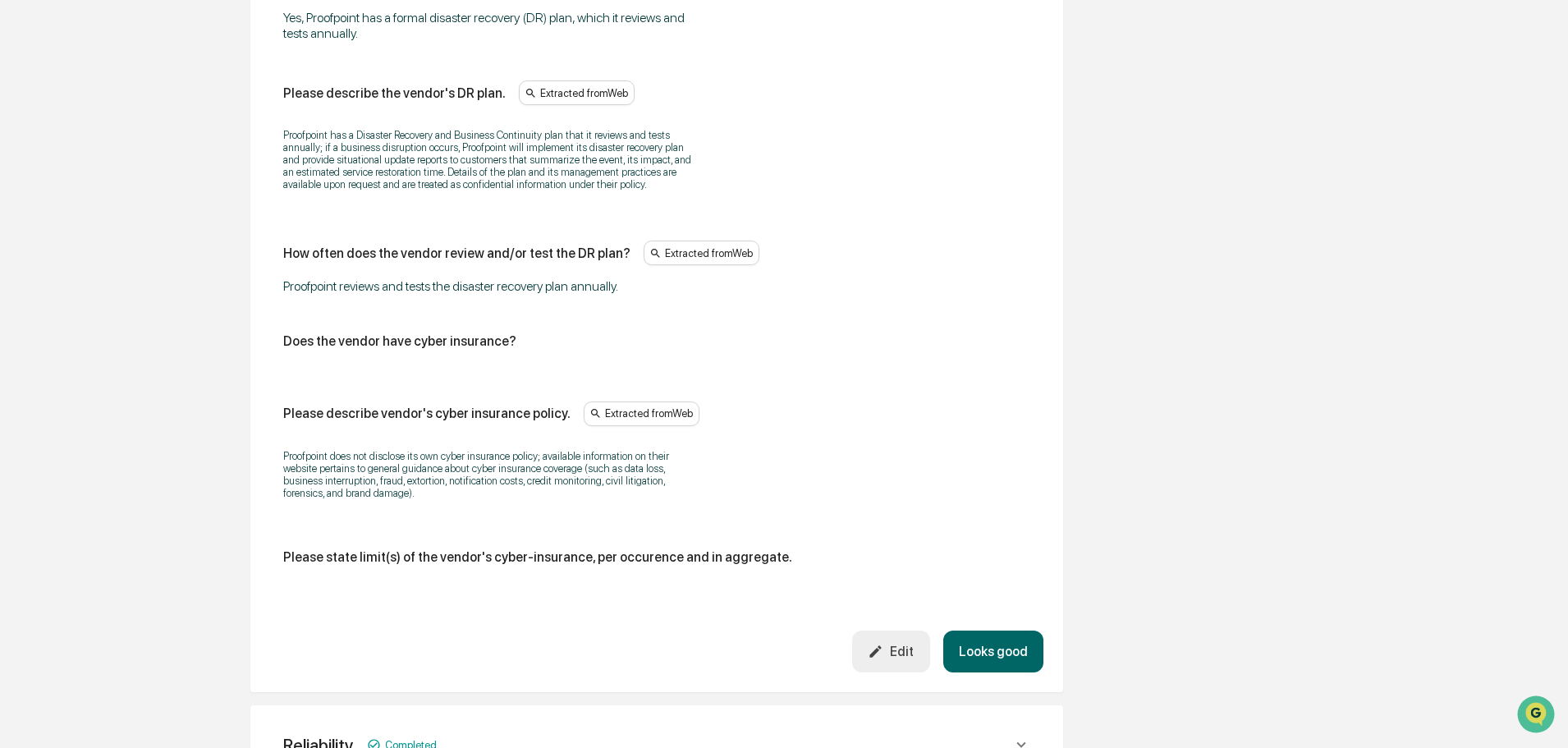
scroll to position [3396, 0]
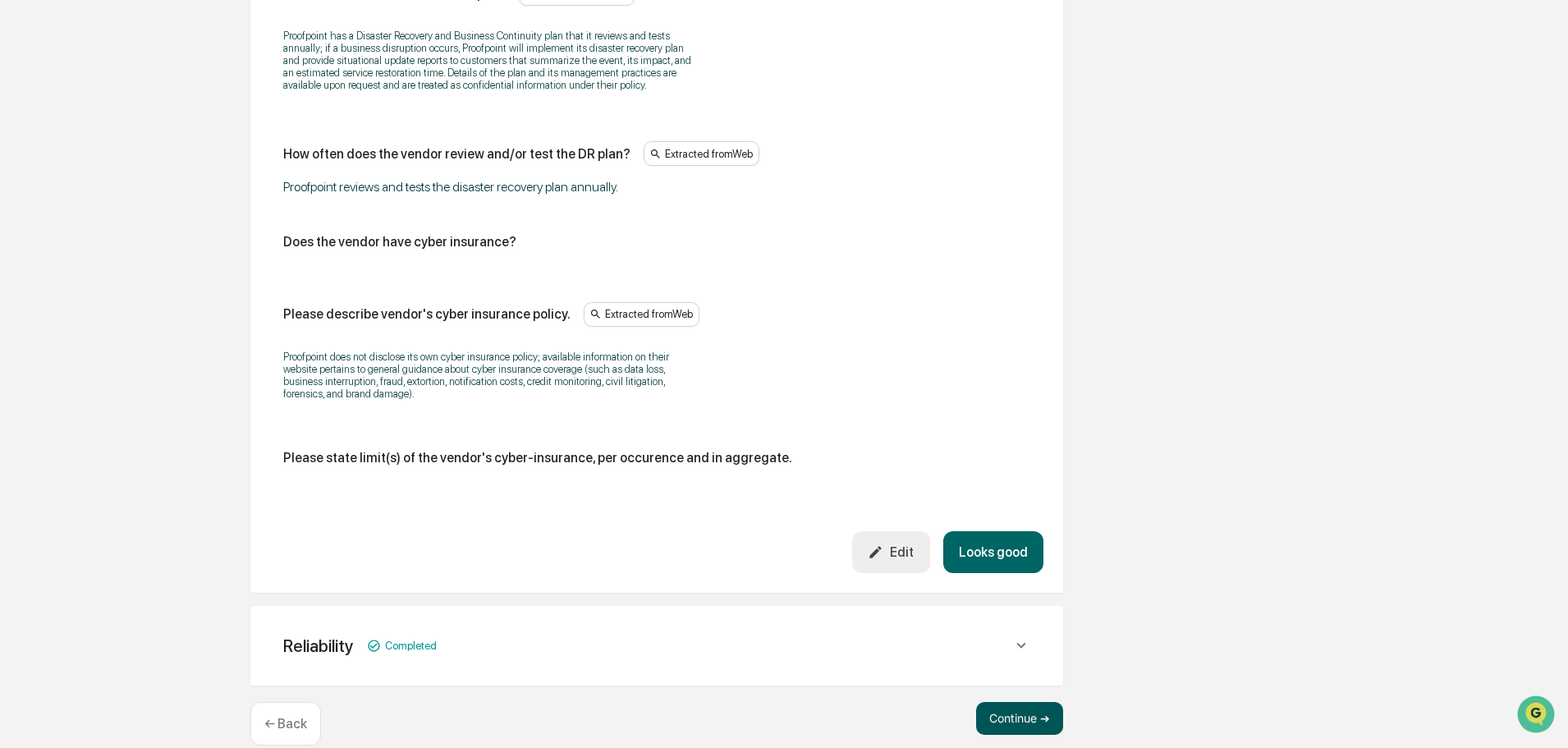
click at [1023, 703] on button "Continue ➔" at bounding box center [1019, 718] width 87 height 32
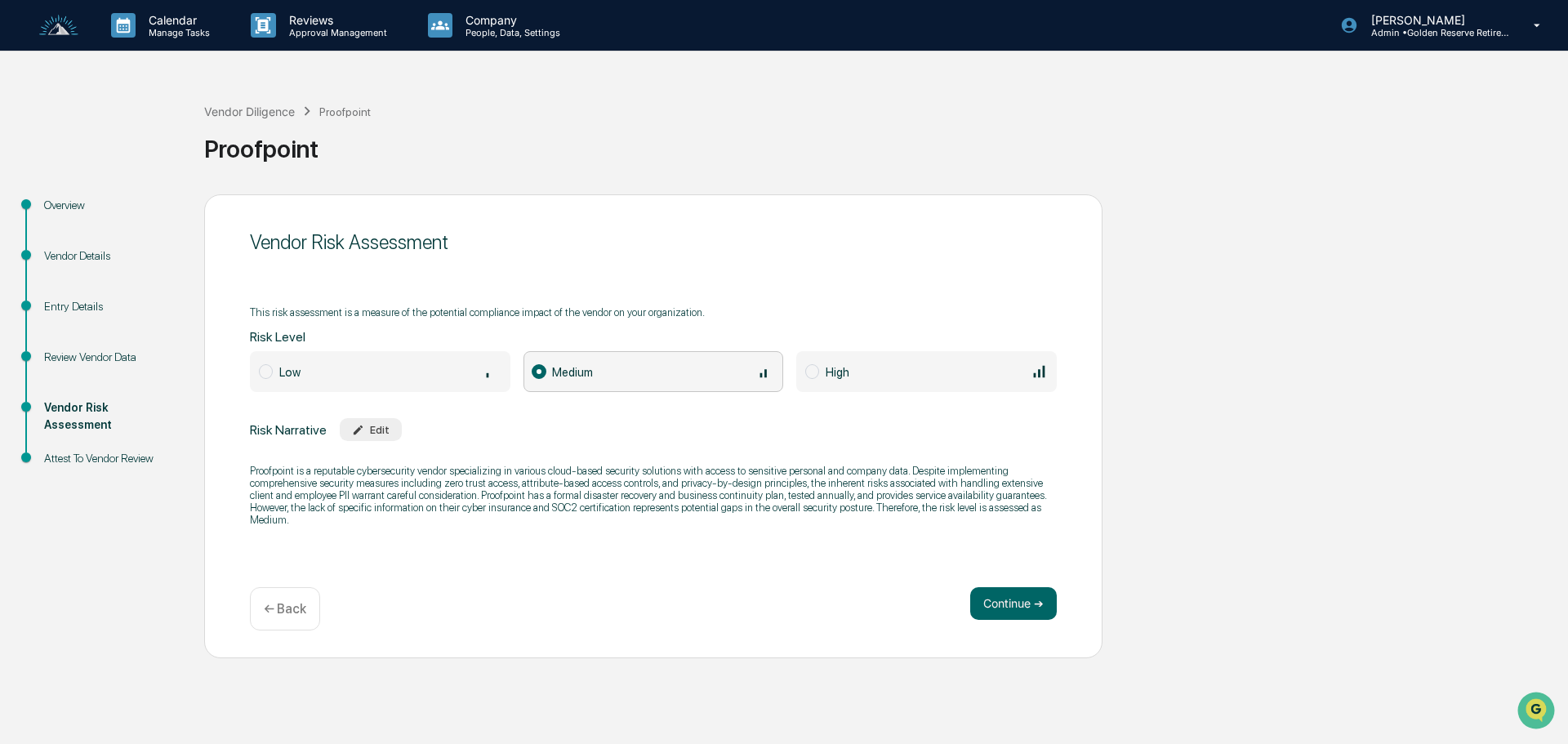
click at [130, 411] on div "Vendor Risk Assessment" at bounding box center [111, 416] width 134 height 34
click at [101, 356] on div "Review Vendor Data" at bounding box center [111, 357] width 134 height 18
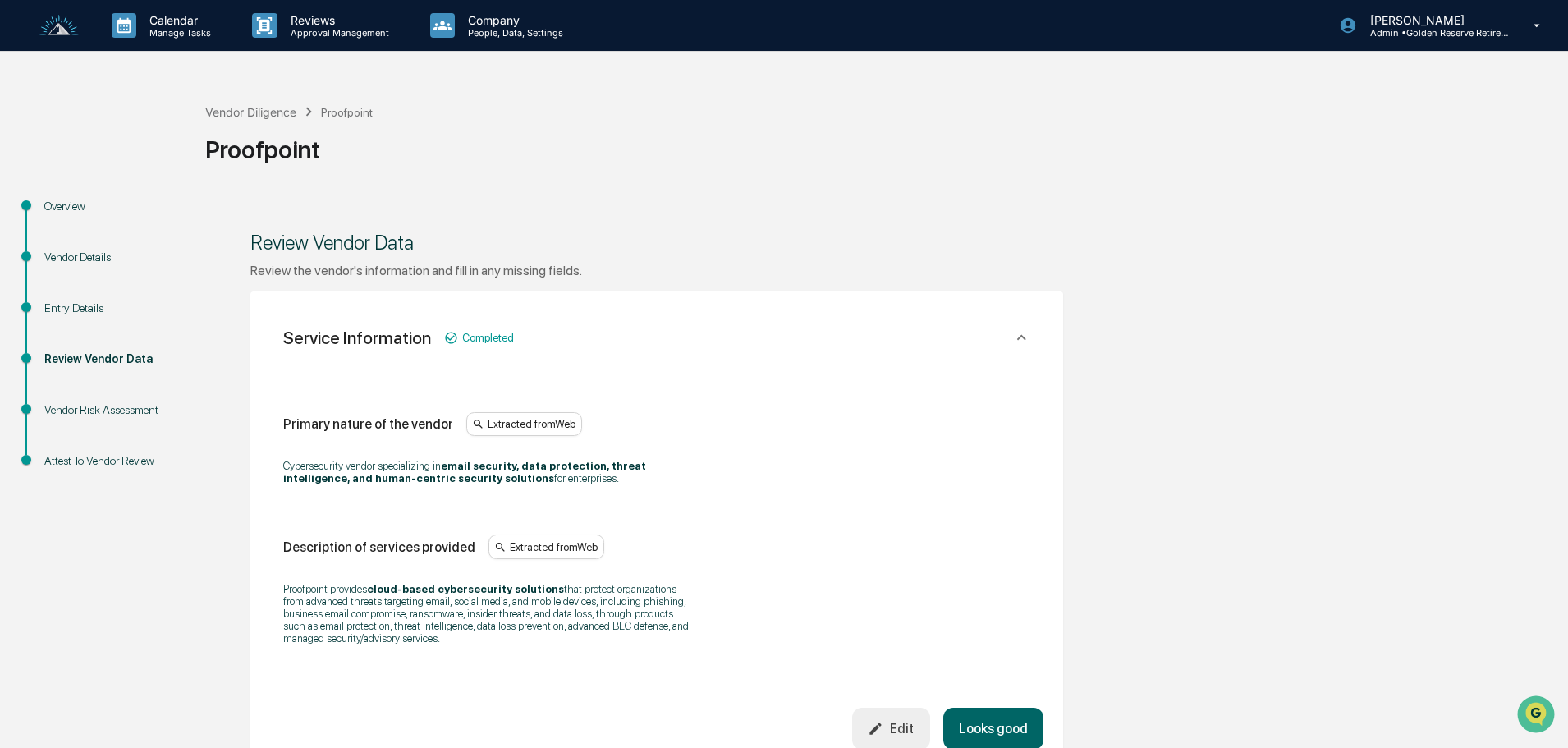
click at [1018, 336] on icon at bounding box center [1021, 338] width 18 height 18
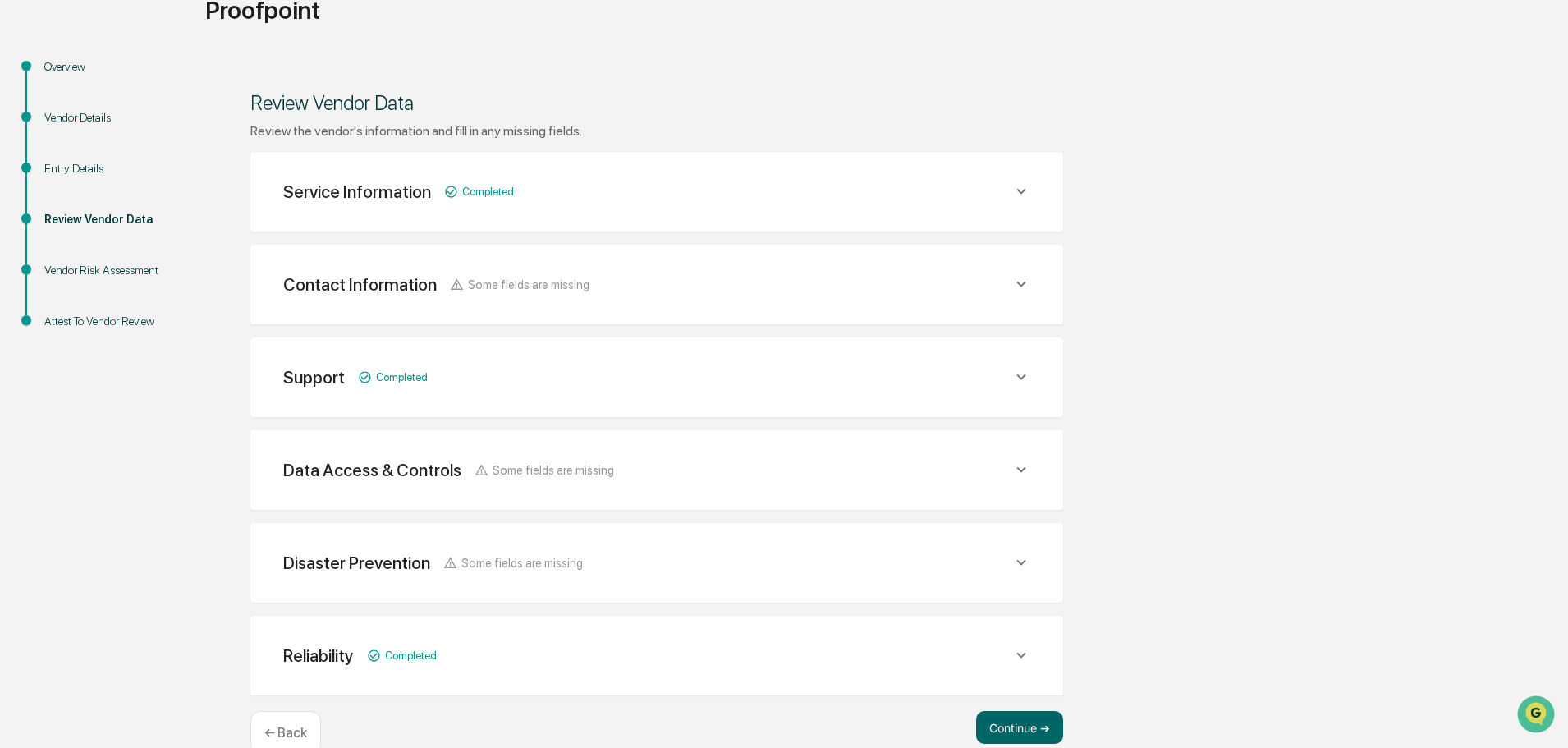
scroll to position [173, 0]
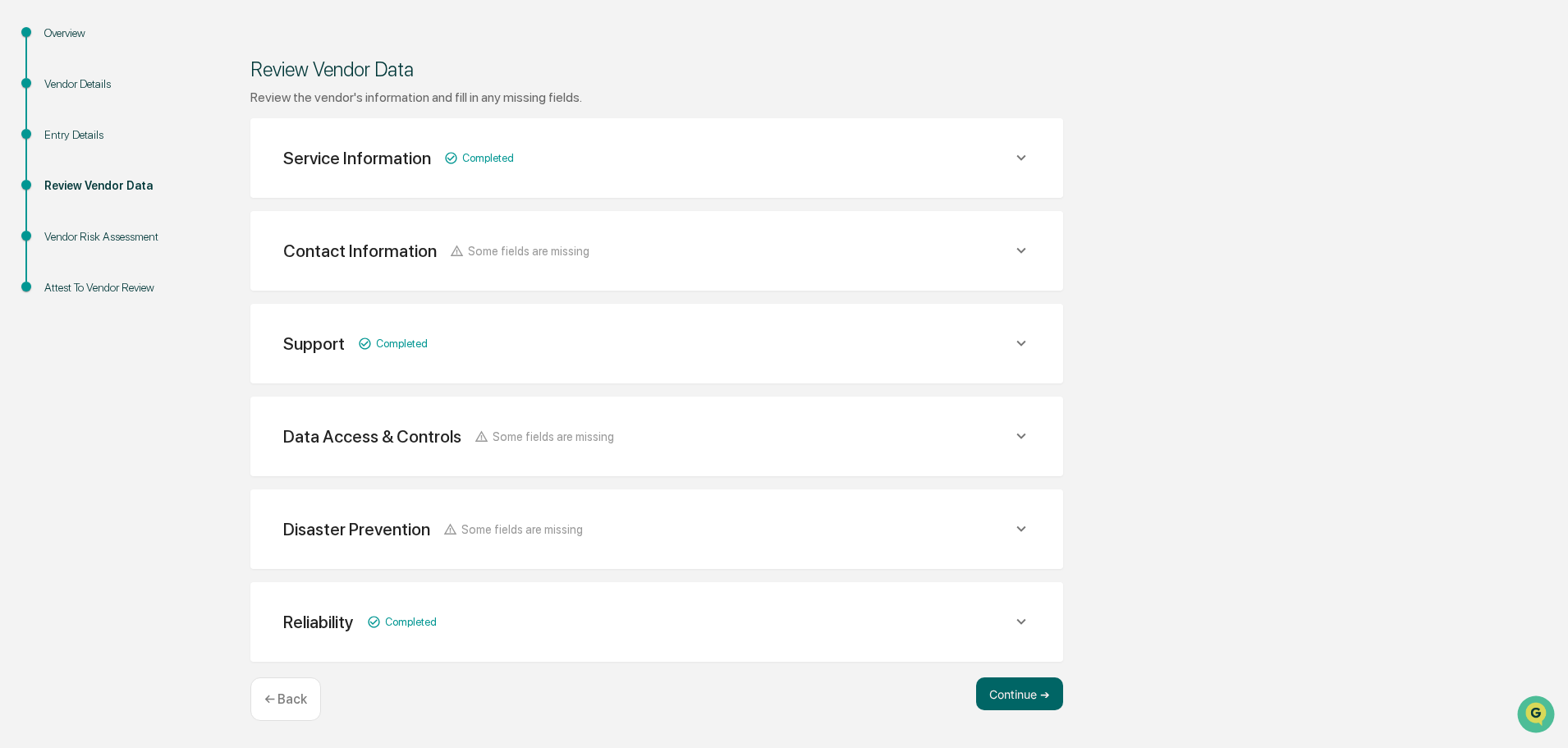
click at [1027, 722] on div "Review Vendor Data Review the vendor's information and fill in any missing fiel…" at bounding box center [657, 386] width 903 height 727
click at [1028, 688] on button "Continue ➔" at bounding box center [1019, 694] width 87 height 32
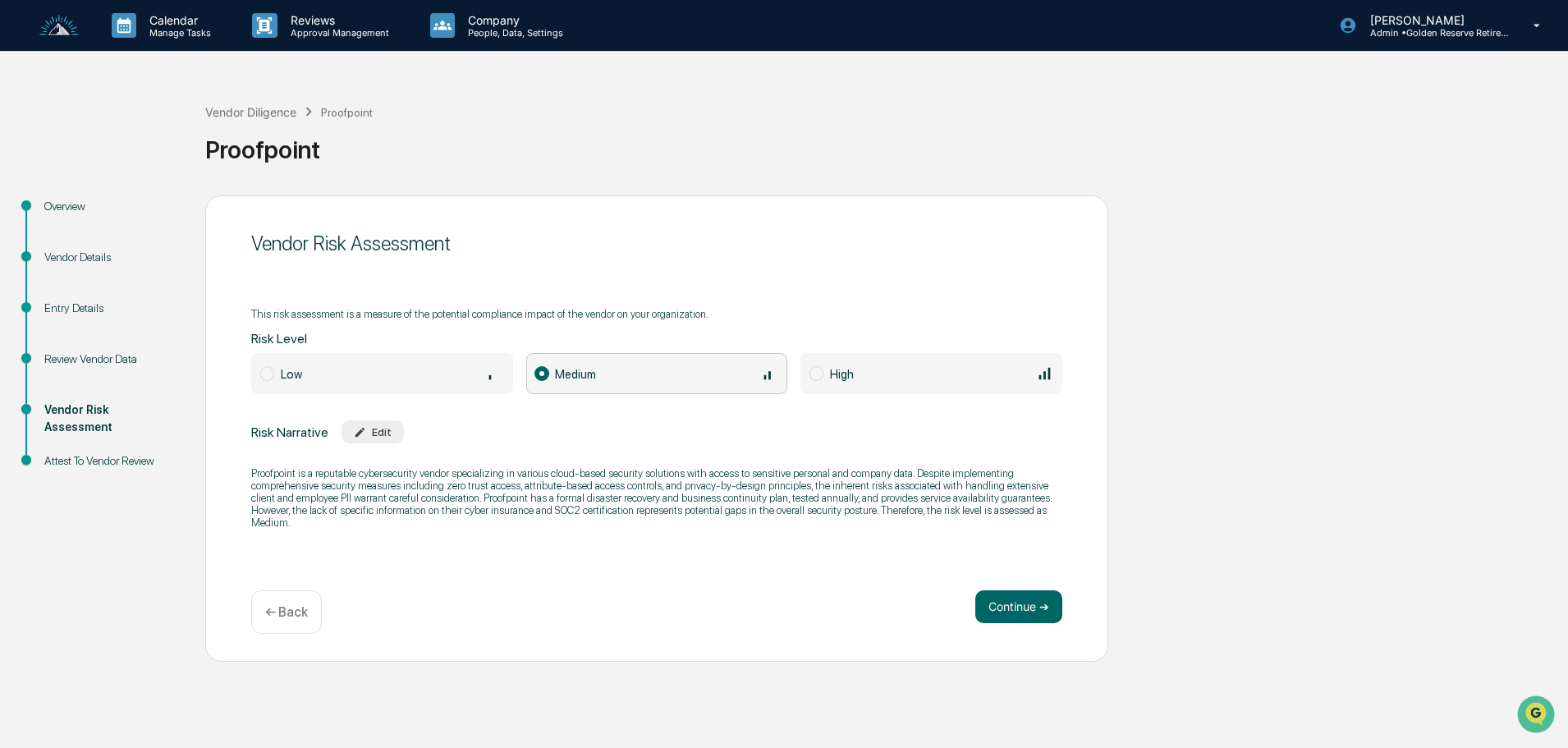
scroll to position [0, 0]
click at [385, 439] on div "Edit" at bounding box center [373, 432] width 37 height 13
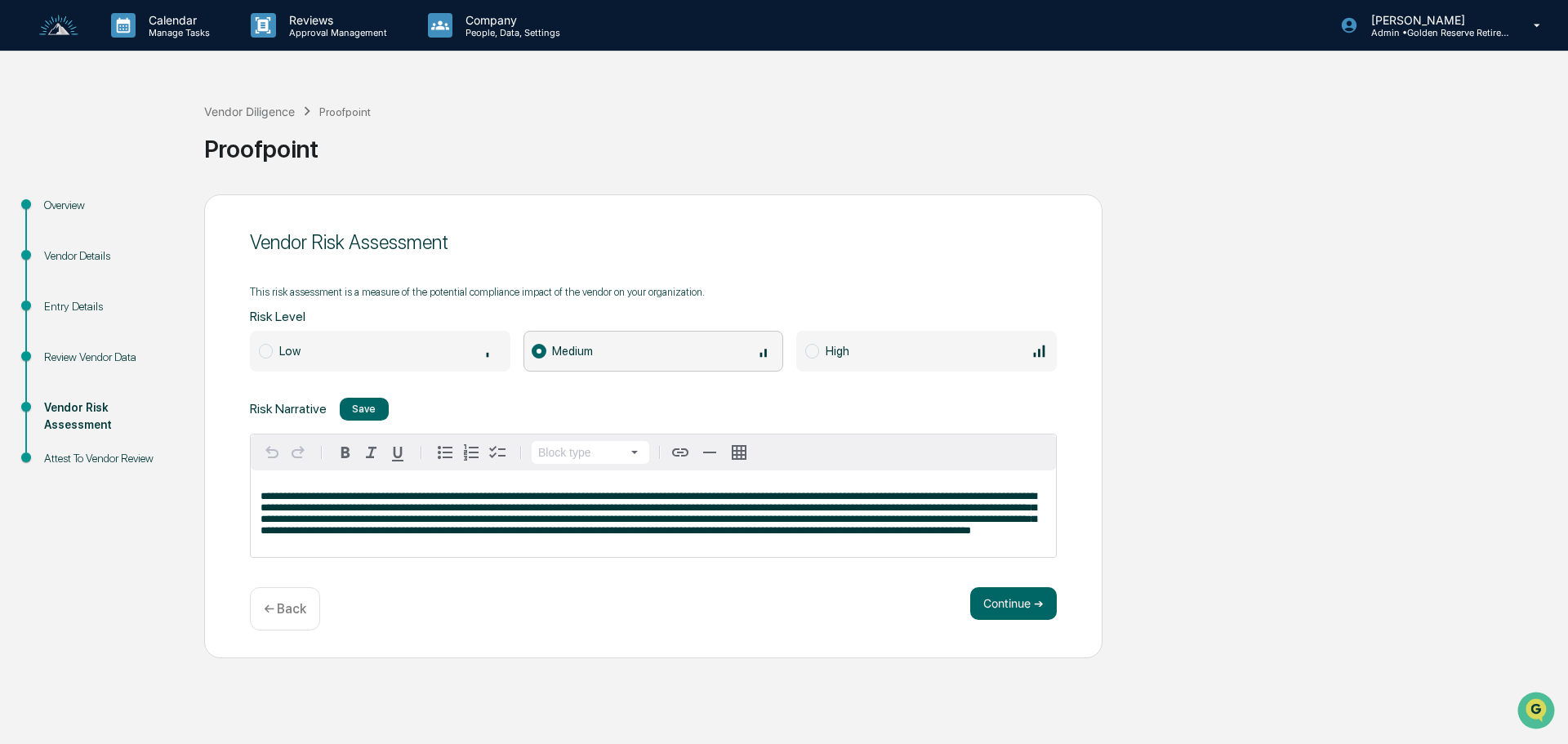
click at [694, 170] on div "Vendor Diligence Proofpoint Proofpoint" at bounding box center [882, 135] width 1356 height 116
click at [282, 619] on div "← Back" at bounding box center [285, 609] width 70 height 43
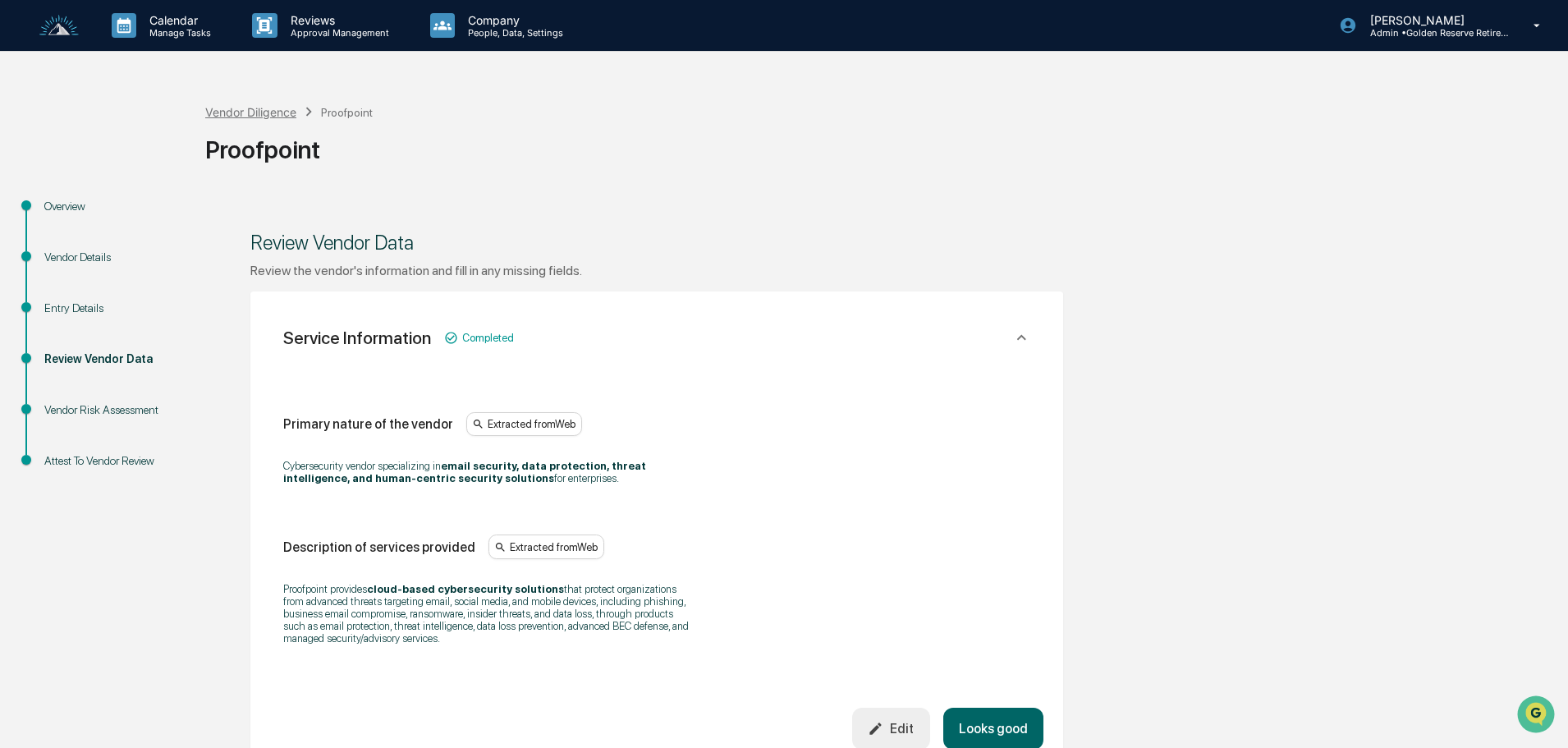
click at [243, 112] on div "Vendor Diligence" at bounding box center [251, 112] width 91 height 14
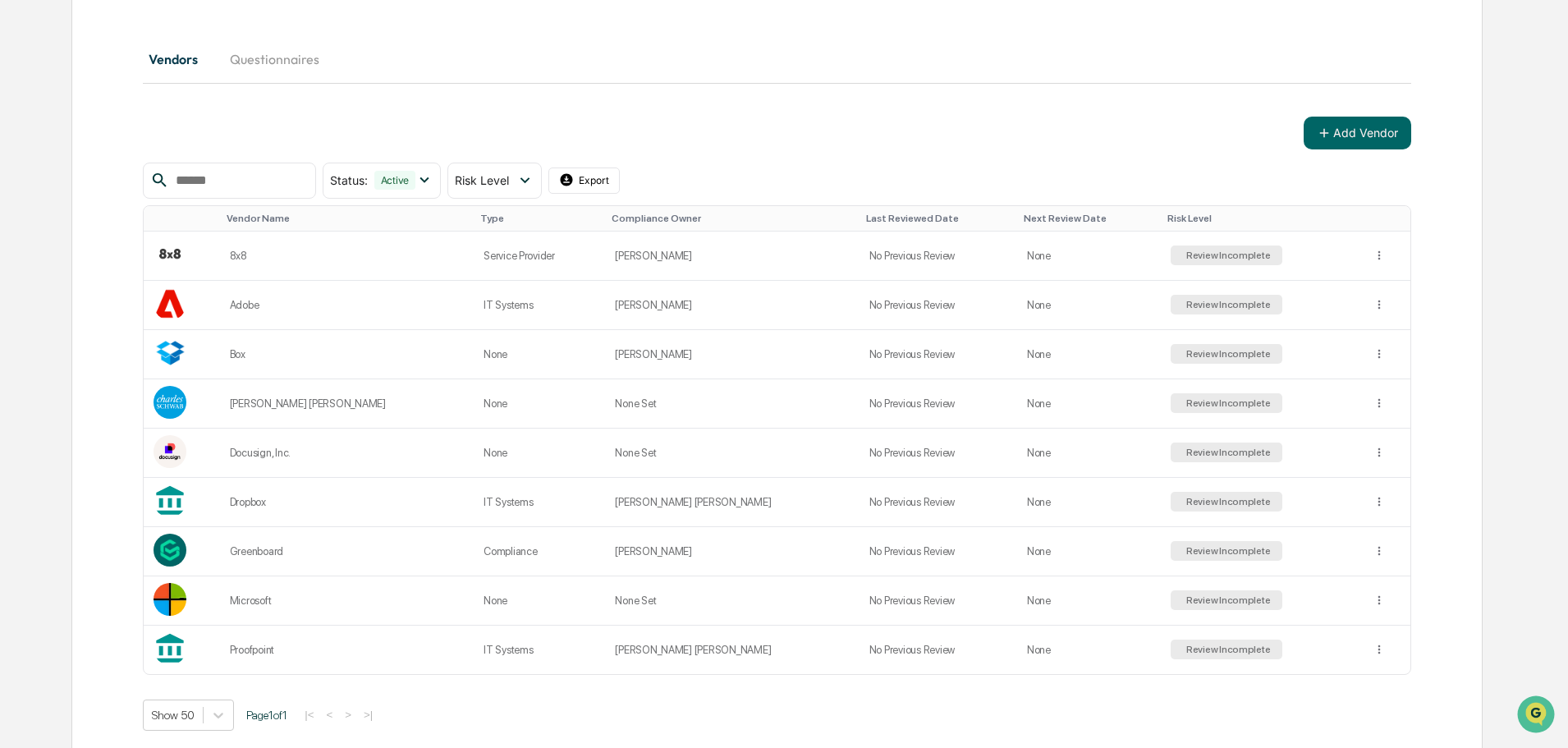
scroll to position [190, 0]
